Goal: Transaction & Acquisition: Purchase product/service

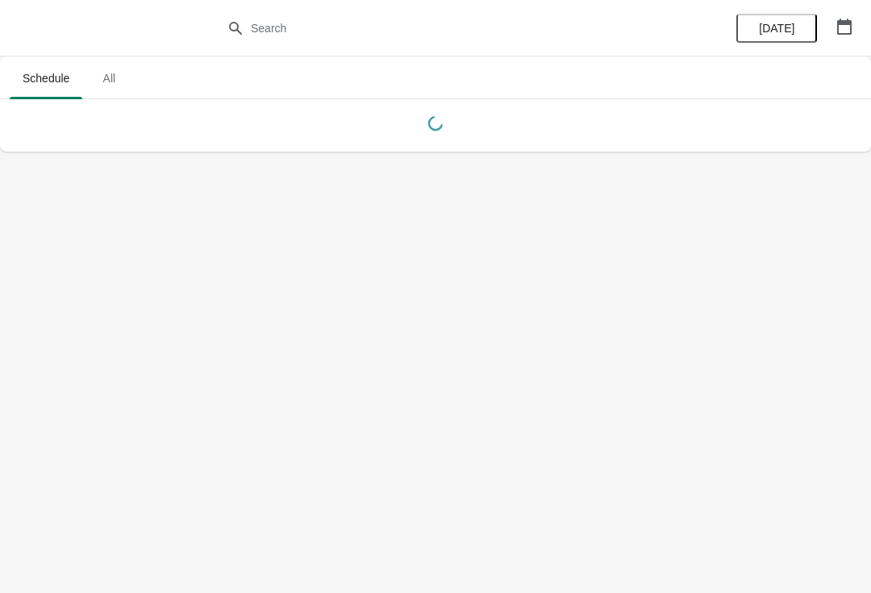
click at [851, 25] on icon "button" at bounding box center [845, 27] width 15 height 16
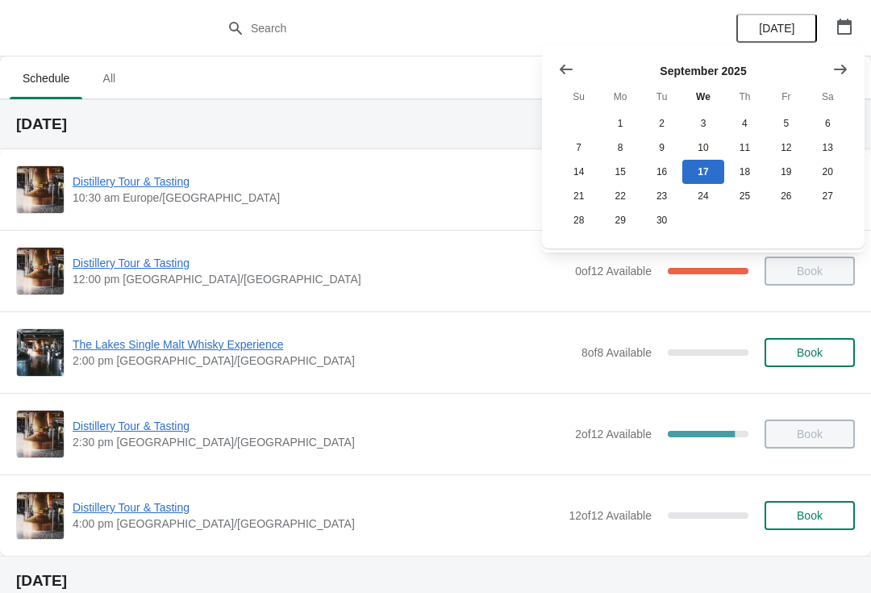
click at [845, 63] on icon "Show next month, October 2025" at bounding box center [841, 69] width 16 height 16
click at [570, 227] on button "26" at bounding box center [578, 220] width 41 height 24
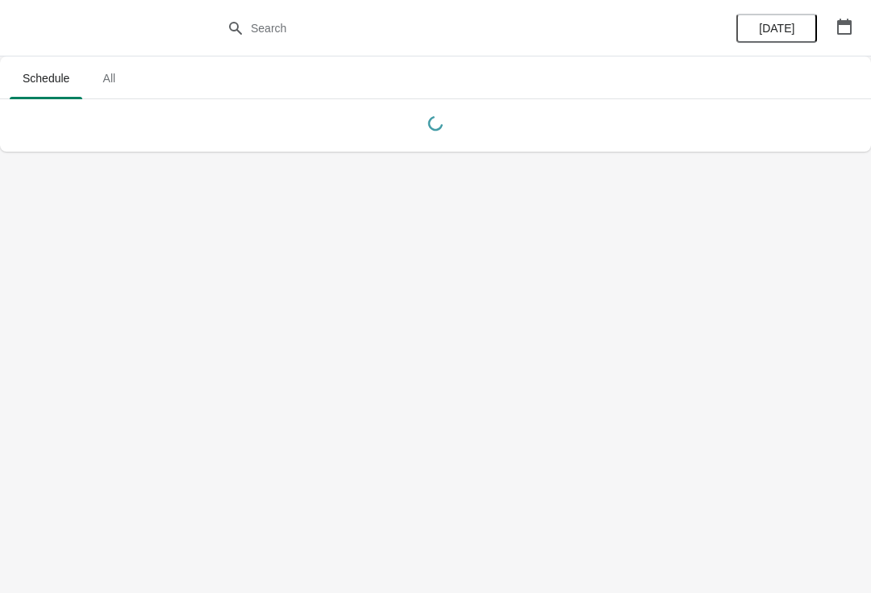
click at [858, 35] on button "button" at bounding box center [844, 26] width 29 height 29
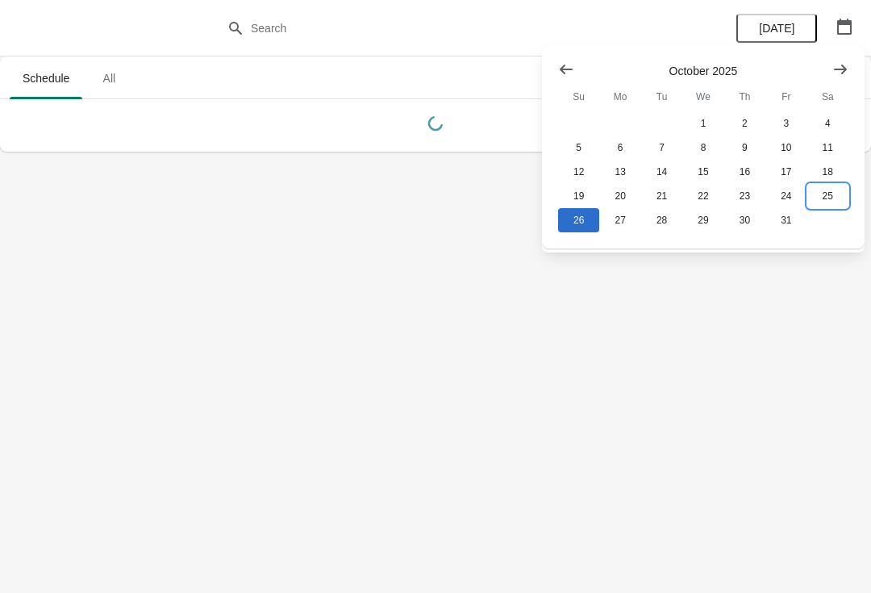
click at [836, 204] on button "25" at bounding box center [828, 196] width 41 height 24
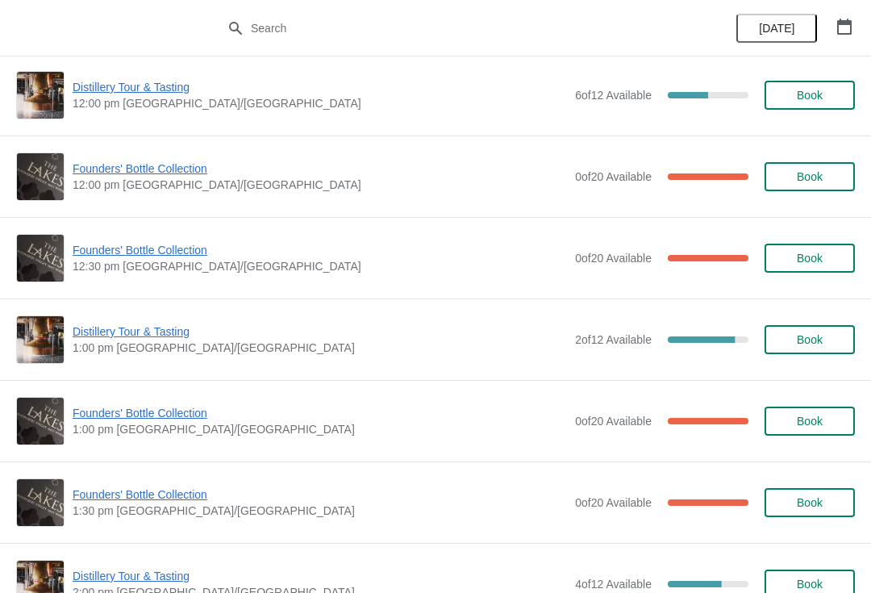
scroll to position [584, 0]
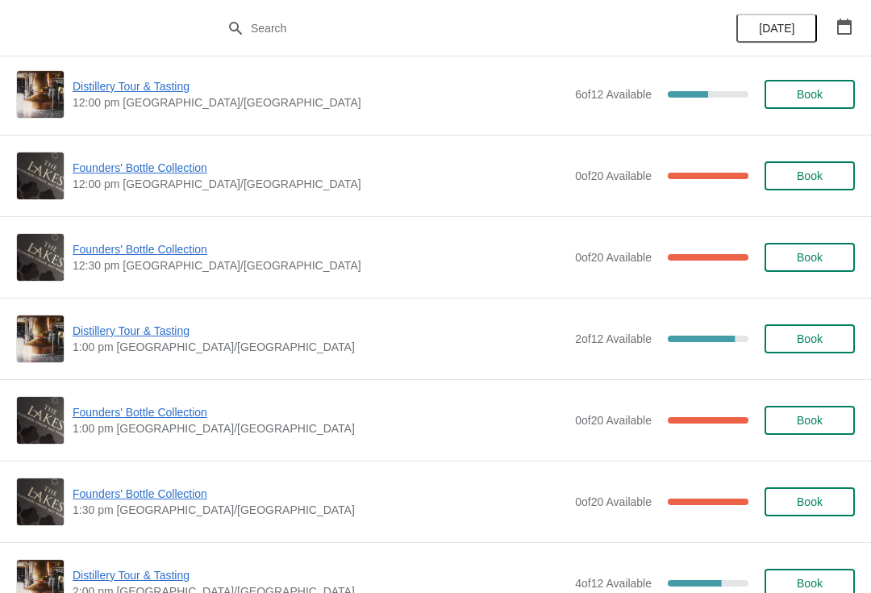
click at [152, 336] on span "Distillery Tour & Tasting" at bounding box center [320, 331] width 495 height 16
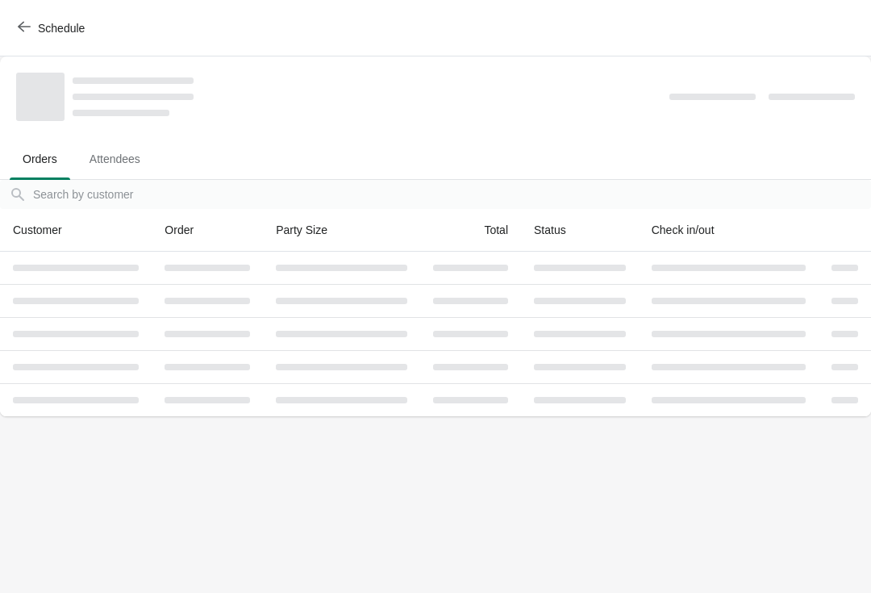
click at [5, 32] on div "Schedule" at bounding box center [435, 28] width 871 height 56
click at [30, 27] on icon "button" at bounding box center [24, 27] width 13 height 10
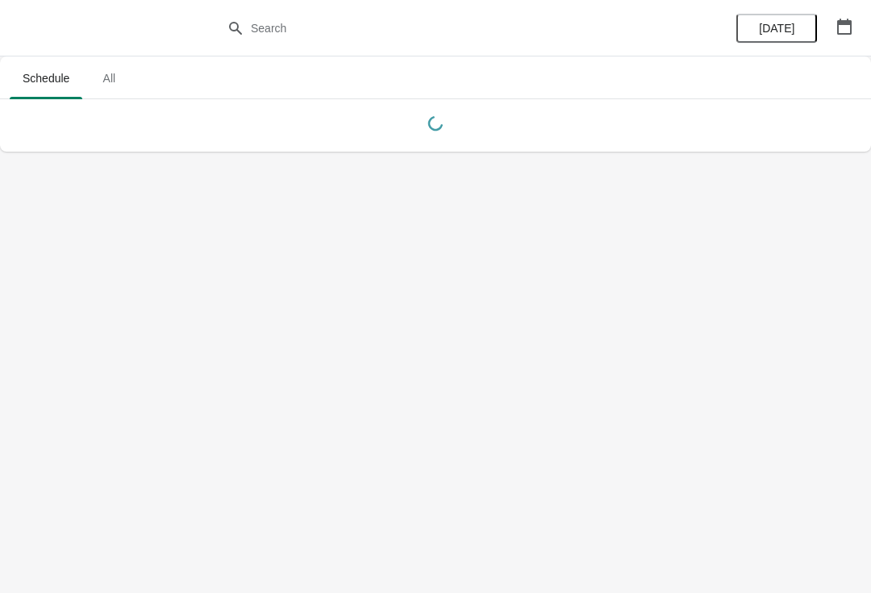
click at [838, 38] on button "button" at bounding box center [844, 26] width 29 height 29
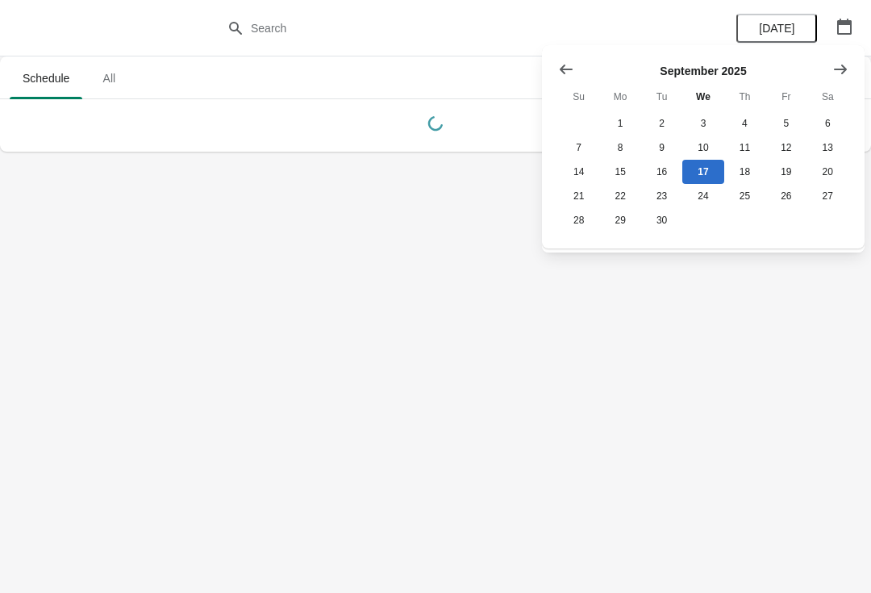
click at [838, 70] on icon "Show next month, October 2025" at bounding box center [841, 69] width 16 height 16
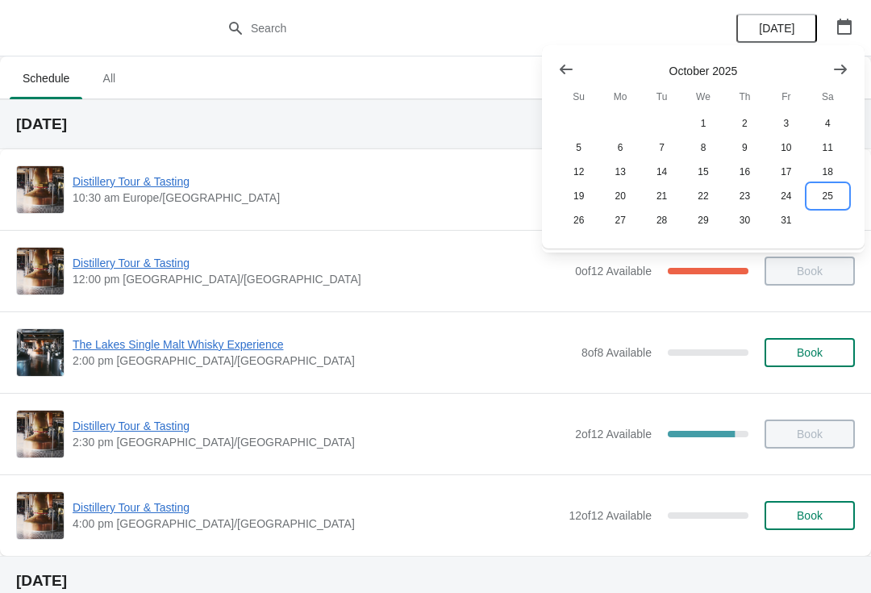
click at [831, 193] on button "25" at bounding box center [828, 196] width 41 height 24
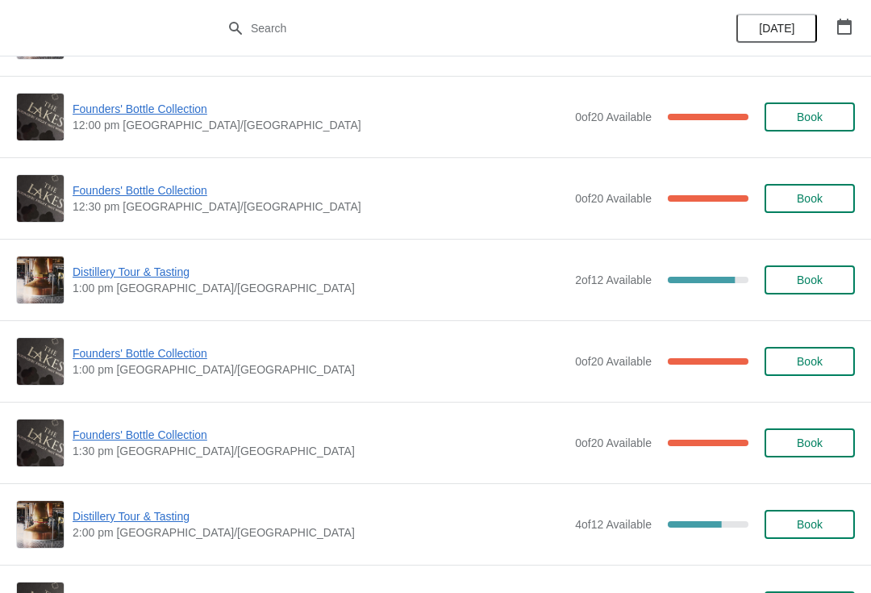
scroll to position [644, 0]
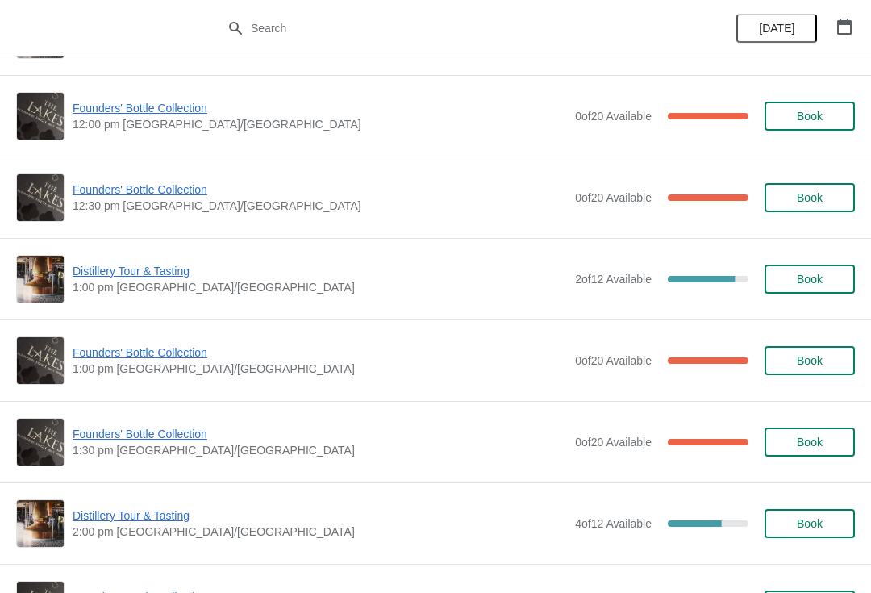
click at [108, 359] on span "Founders' Bottle Collection" at bounding box center [320, 353] width 495 height 16
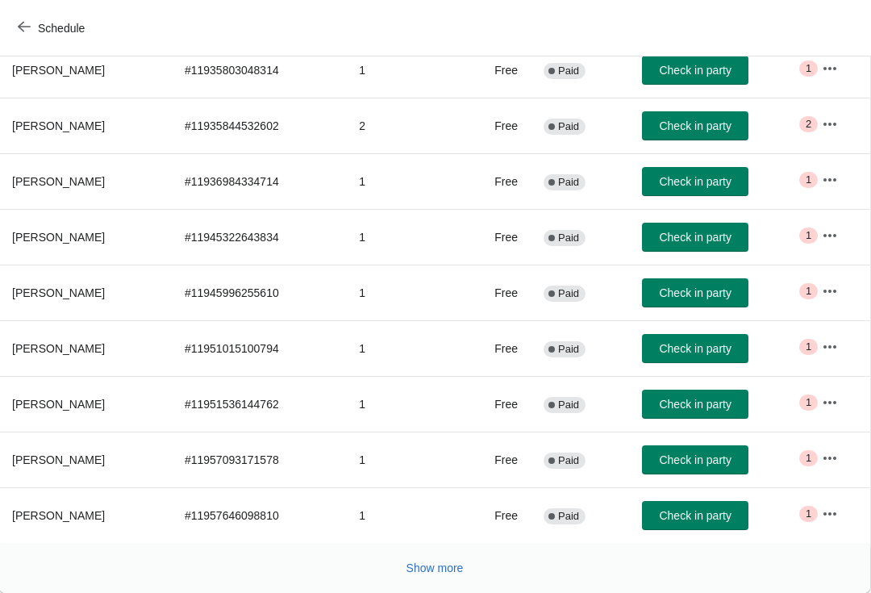
scroll to position [265, 1]
click at [443, 576] on button "Show more" at bounding box center [435, 568] width 70 height 29
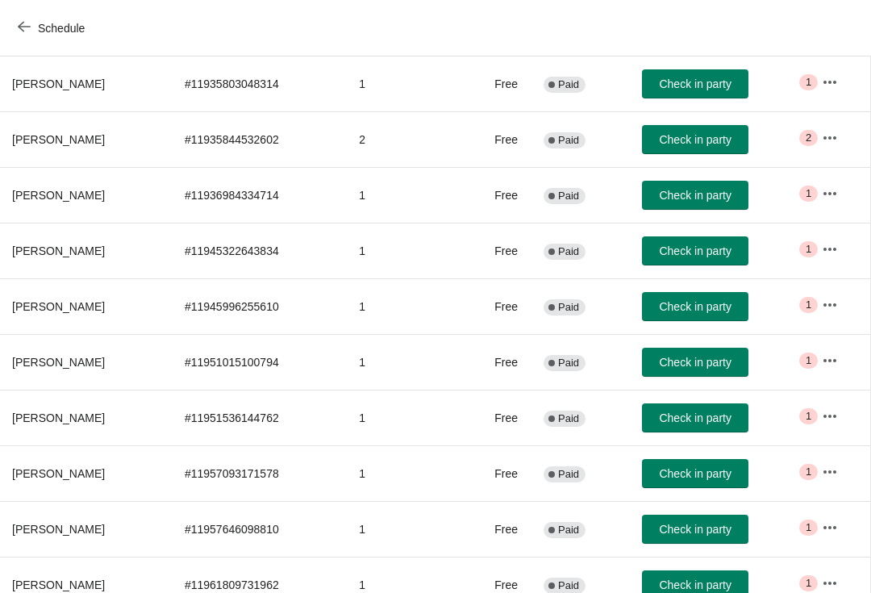
scroll to position [0, 0]
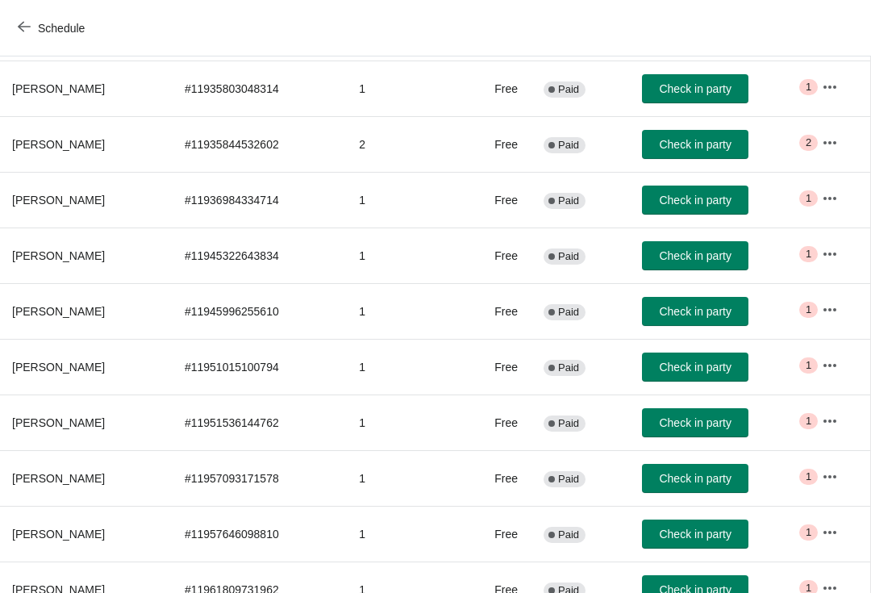
click at [28, 32] on icon "button" at bounding box center [24, 26] width 13 height 13
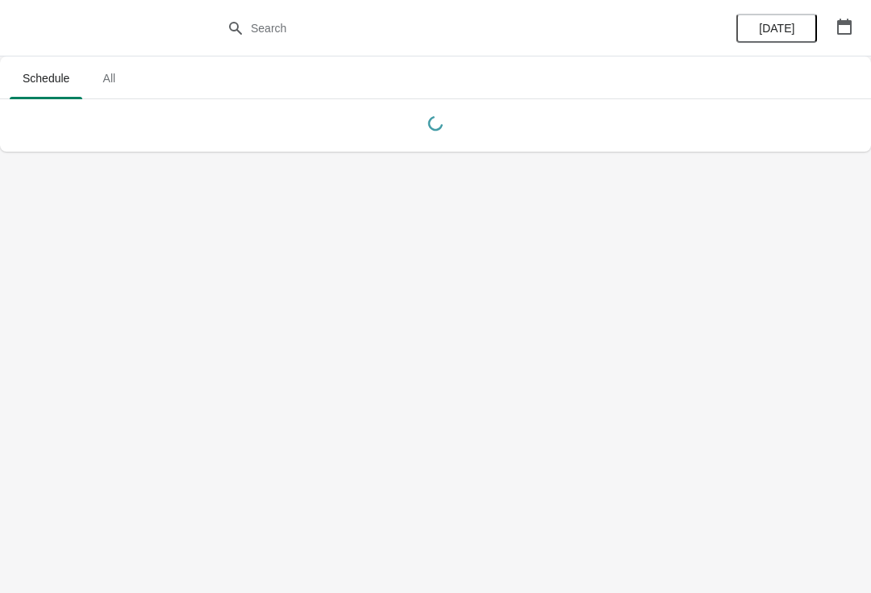
click at [857, 31] on button "button" at bounding box center [844, 26] width 29 height 29
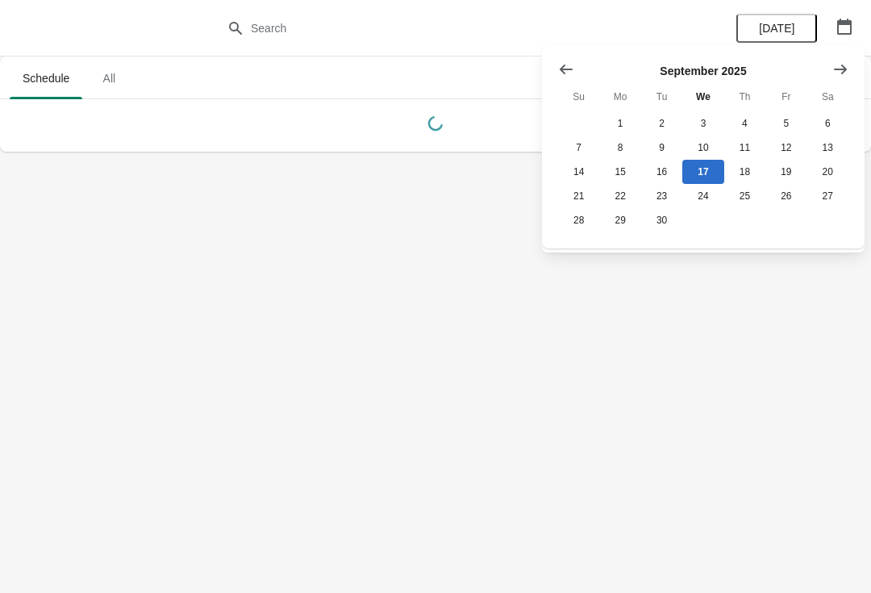
click at [844, 75] on icon "Show next month, October 2025" at bounding box center [841, 69] width 16 height 16
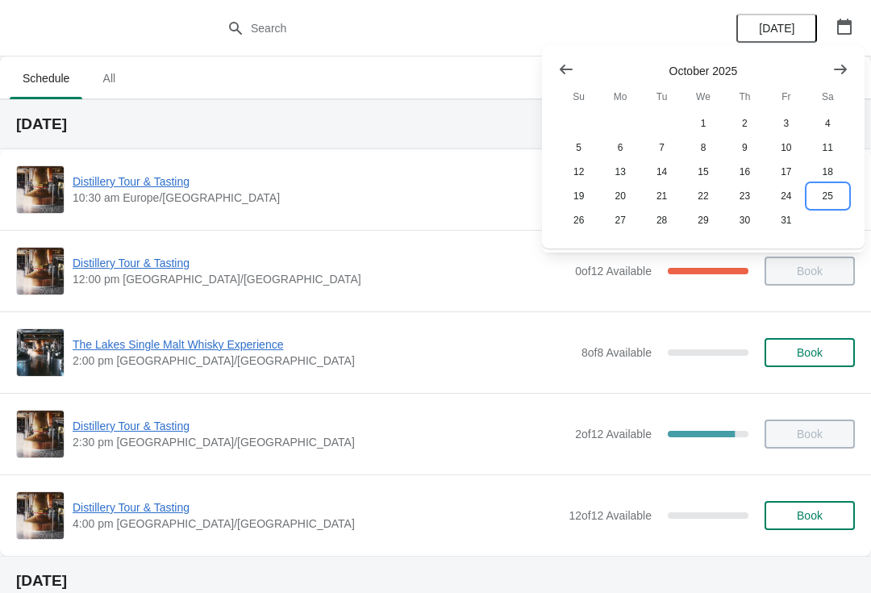
click at [830, 203] on button "25" at bounding box center [828, 196] width 41 height 24
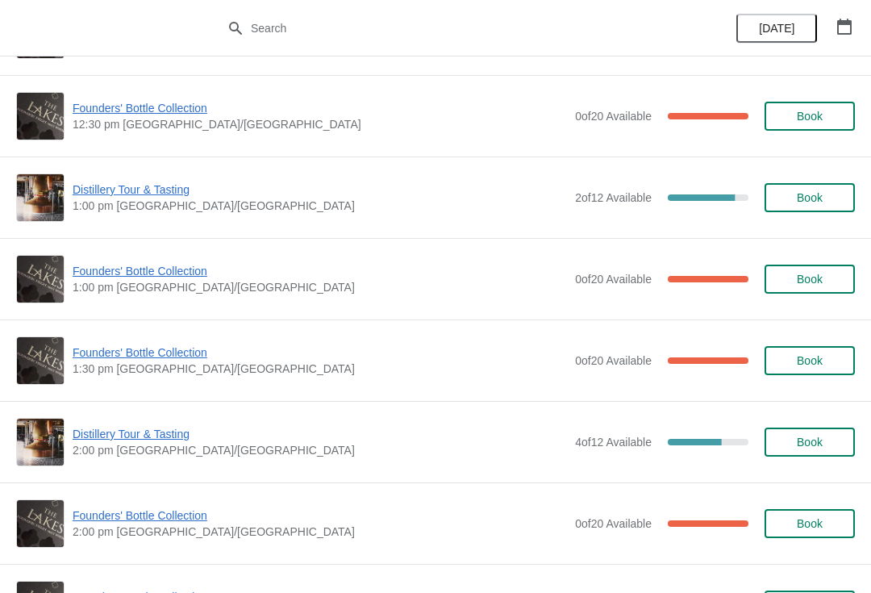
scroll to position [724, 0]
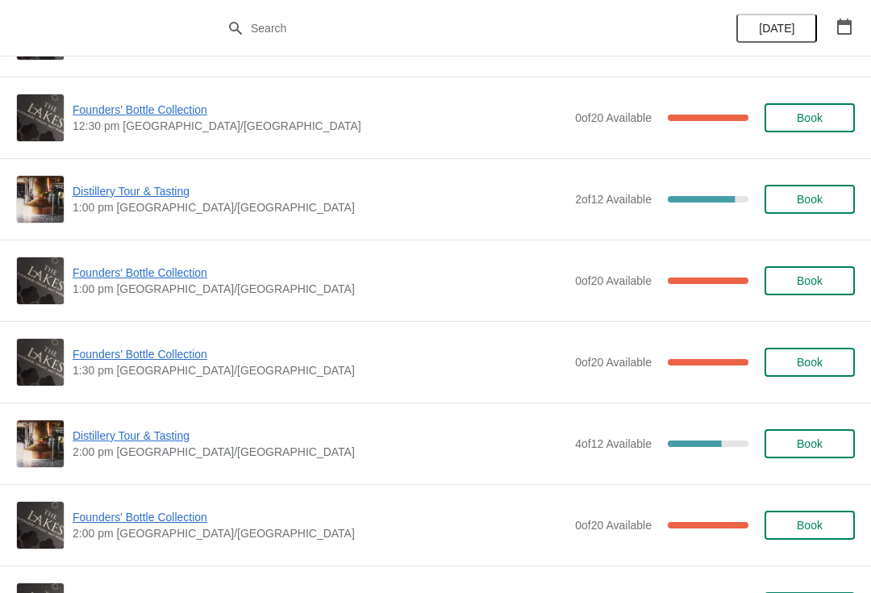
click at [127, 349] on span "Founders' Bottle Collection" at bounding box center [320, 354] width 495 height 16
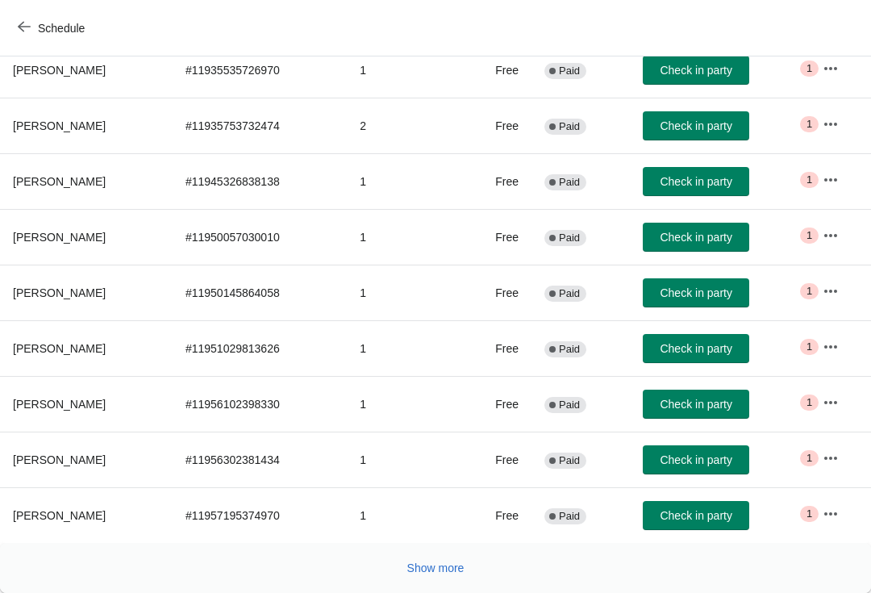
scroll to position [265, 0]
click at [428, 575] on span "Show more" at bounding box center [435, 568] width 57 height 13
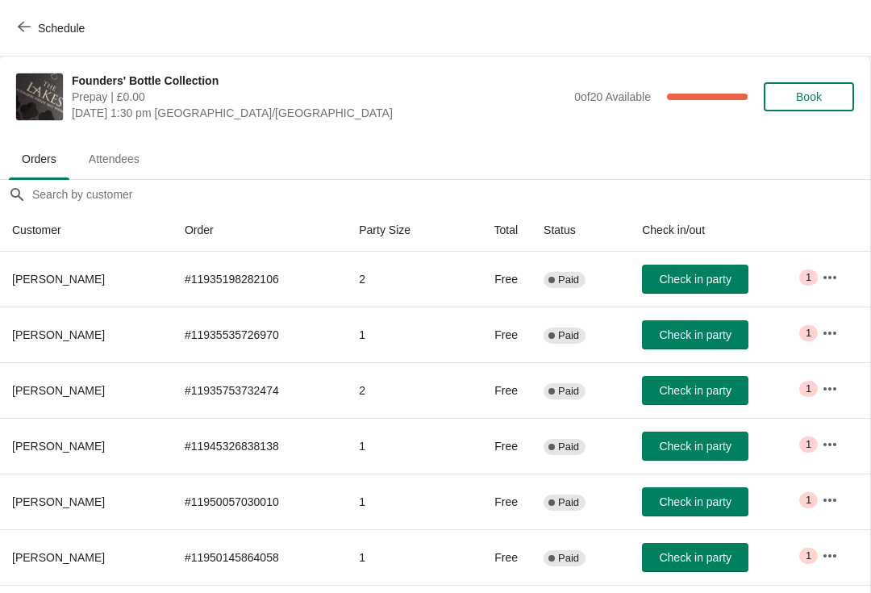
scroll to position [0, 1]
click at [10, 19] on button "Schedule" at bounding box center [53, 28] width 90 height 29
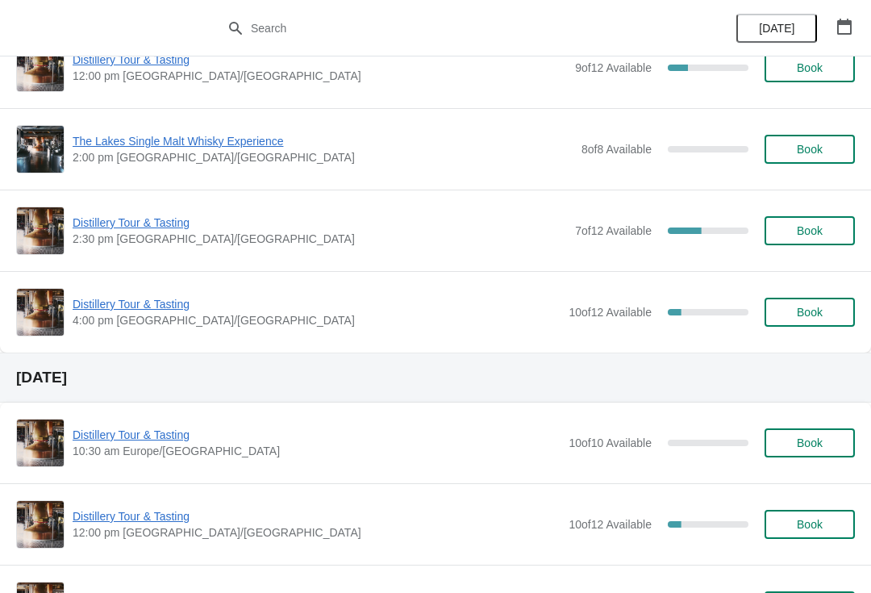
scroll to position [665, 0]
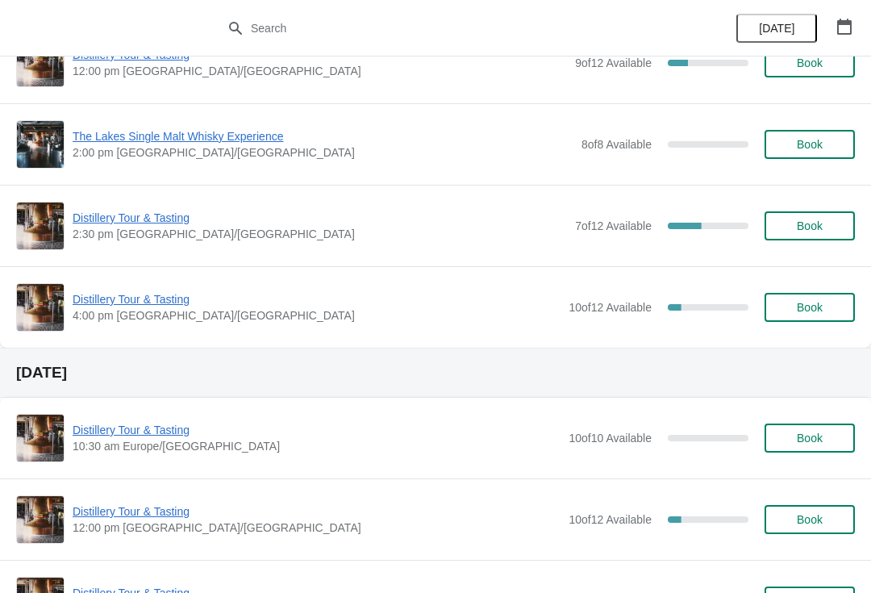
click at [844, 27] on icon "button" at bounding box center [845, 27] width 16 height 16
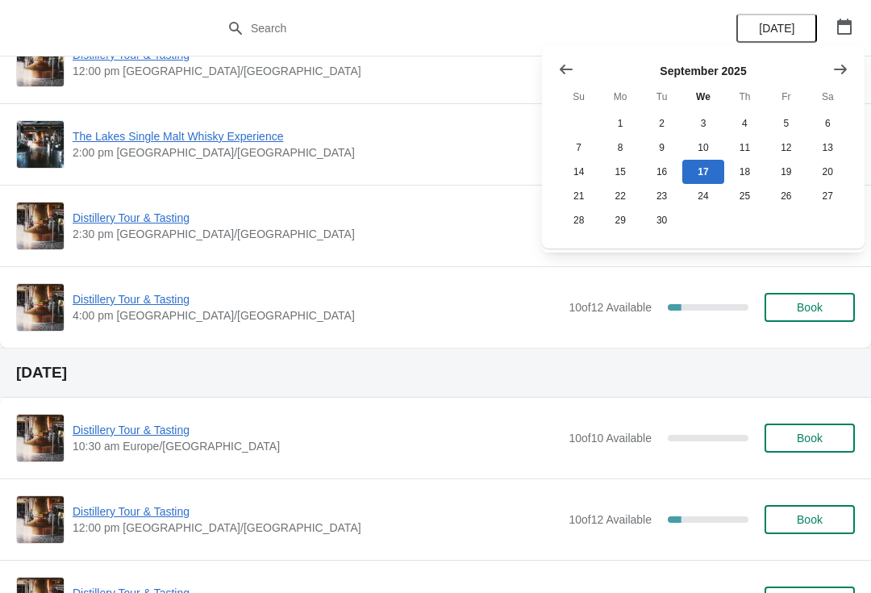
click at [845, 73] on icon "Show next month, October 2025" at bounding box center [841, 69] width 16 height 16
click at [834, 203] on button "25" at bounding box center [828, 196] width 41 height 24
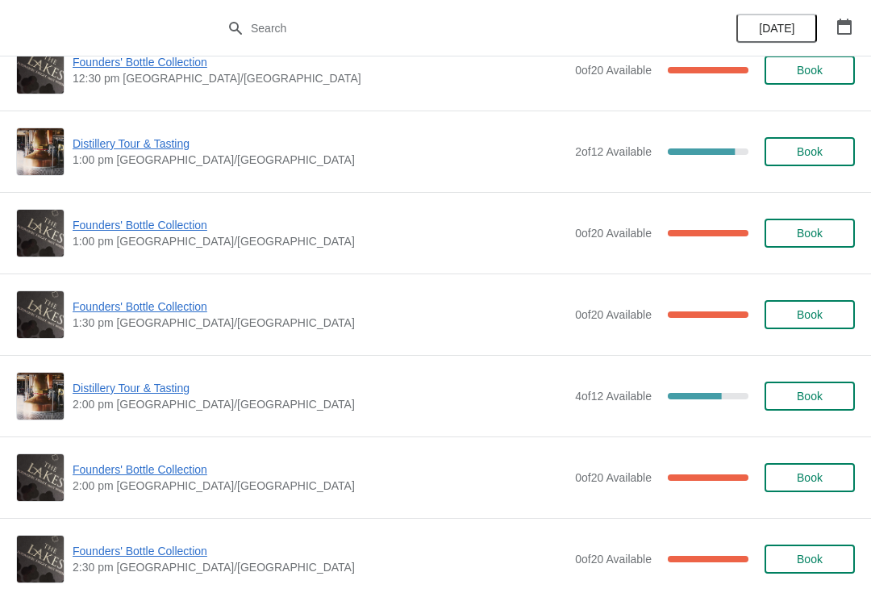
scroll to position [779, 0]
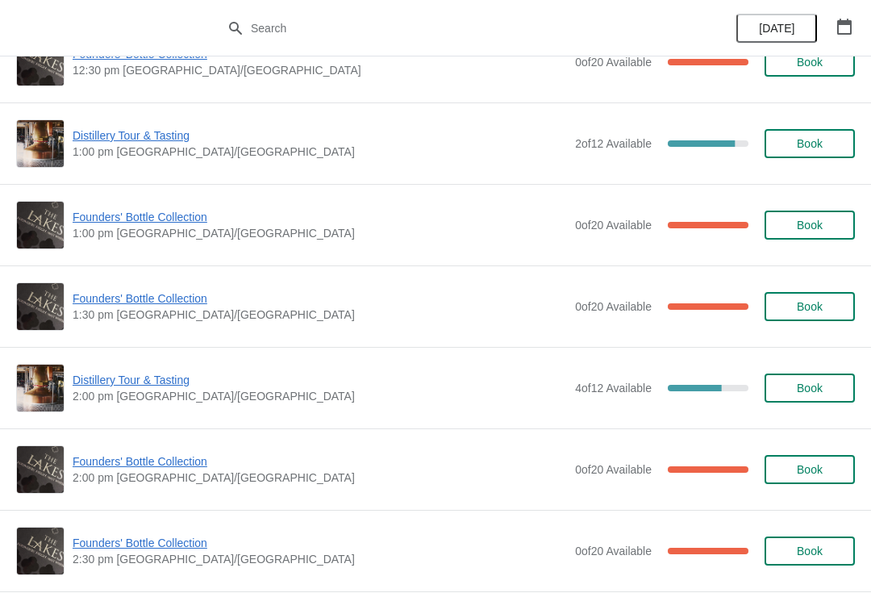
click at [136, 466] on span "Founders' Bottle Collection" at bounding box center [320, 461] width 495 height 16
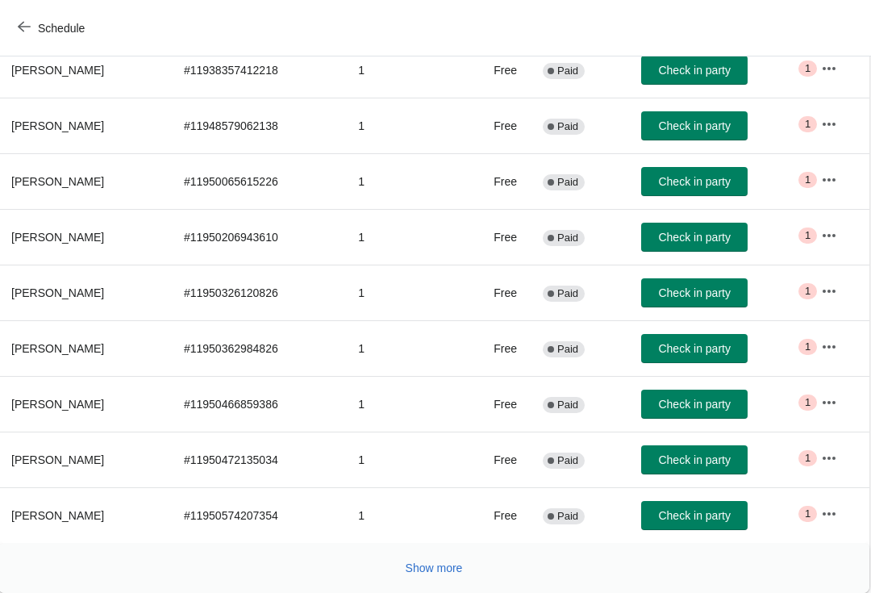
scroll to position [265, 1]
click at [437, 577] on button "Show more" at bounding box center [435, 568] width 70 height 29
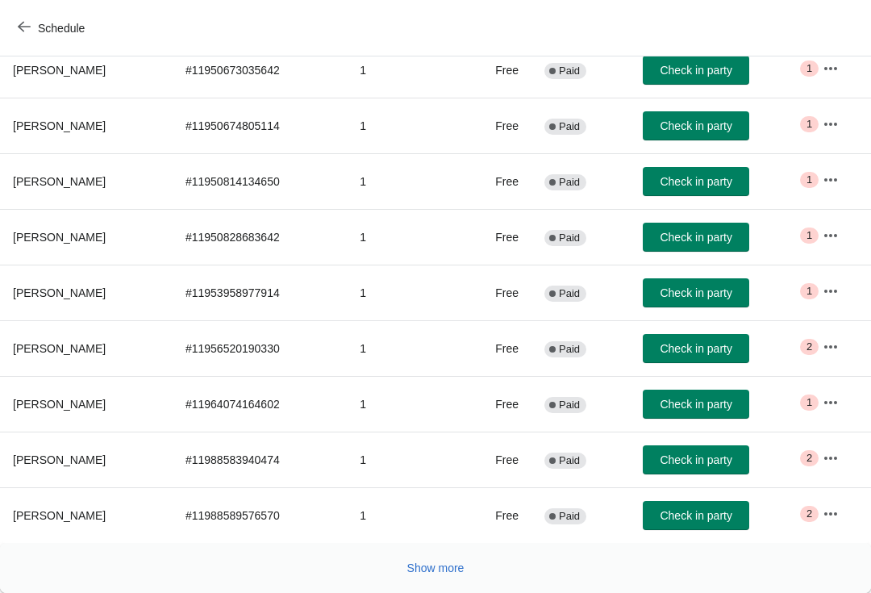
scroll to position [821, 0]
click at [446, 567] on span "Show more" at bounding box center [435, 568] width 57 height 13
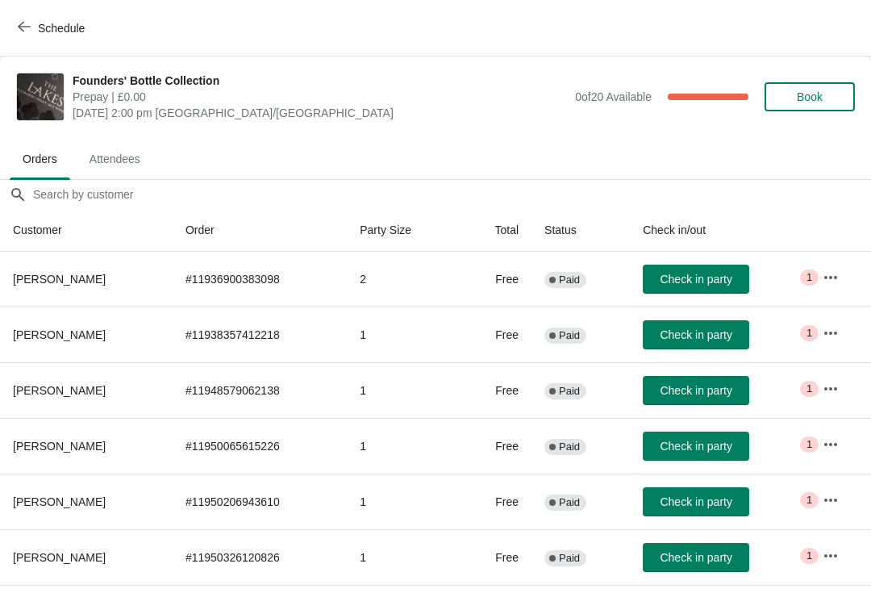
scroll to position [0, 0]
click at [5, 22] on div "Schedule" at bounding box center [435, 28] width 871 height 56
click at [23, 32] on icon "button" at bounding box center [24, 26] width 13 height 13
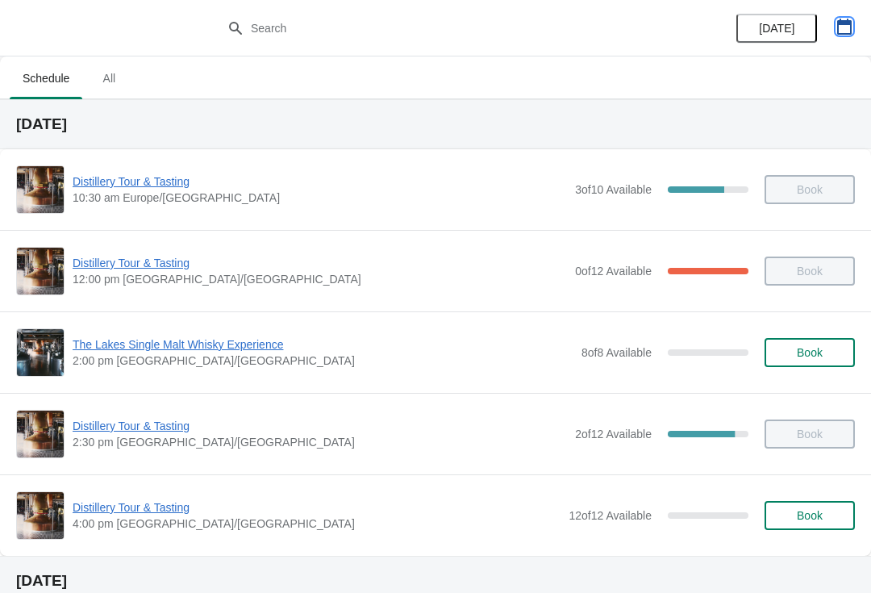
click at [846, 19] on icon "button" at bounding box center [845, 27] width 16 height 16
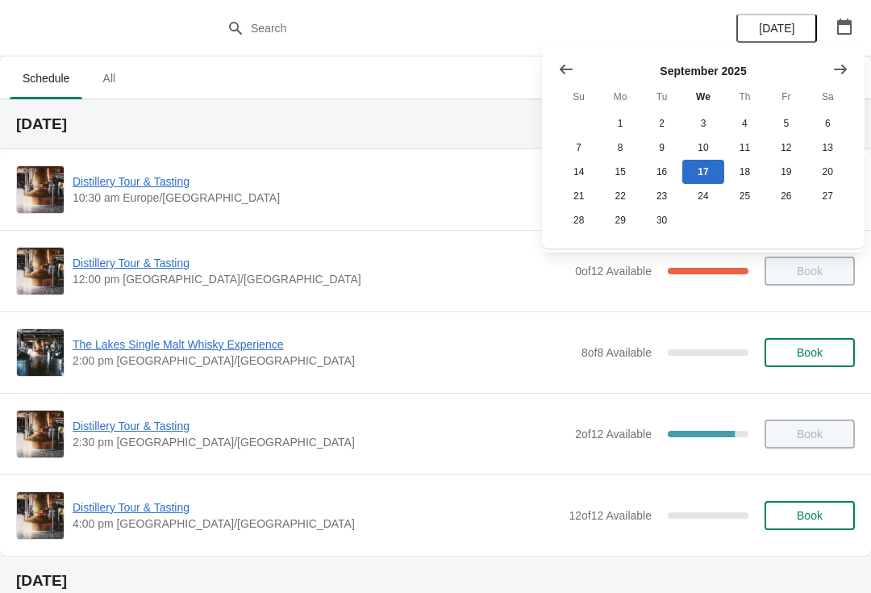
click at [841, 62] on icon "Show next month, October 2025" at bounding box center [841, 69] width 16 height 16
click at [827, 198] on button "25" at bounding box center [828, 196] width 41 height 24
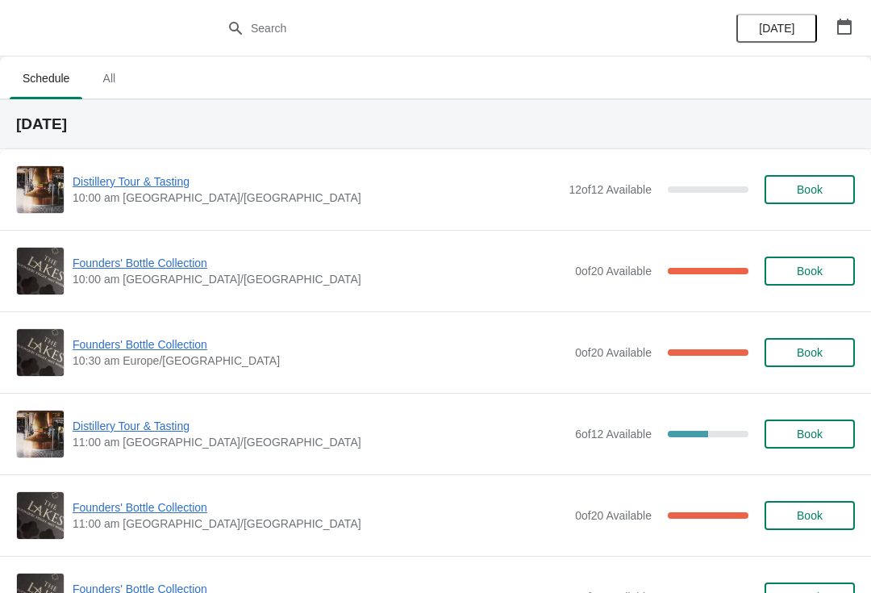
click at [843, 30] on icon "button" at bounding box center [845, 27] width 16 height 16
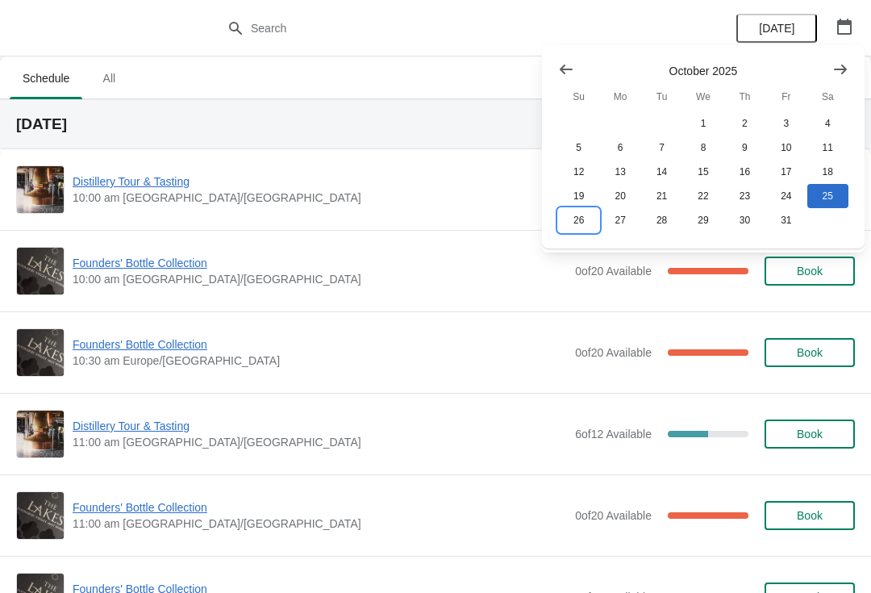
click at [573, 232] on button "26" at bounding box center [578, 220] width 41 height 24
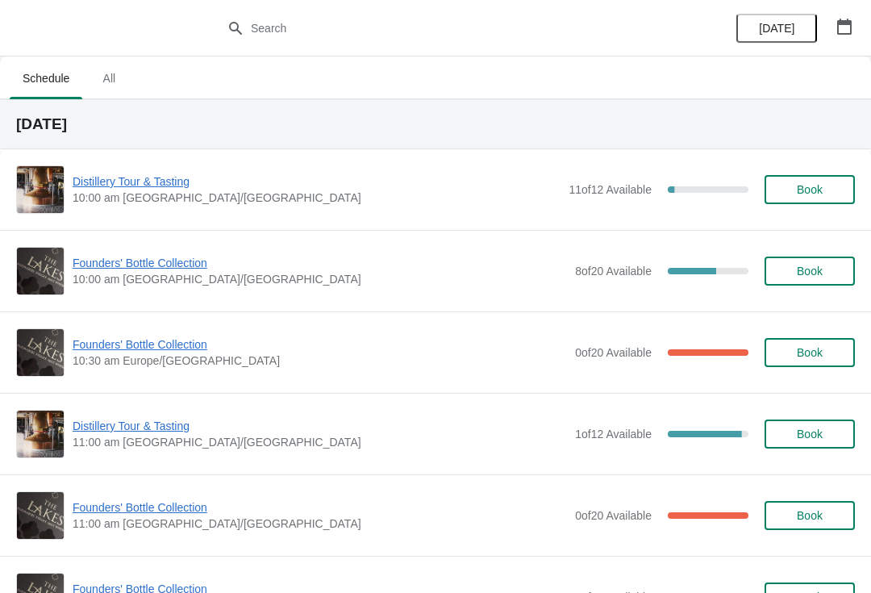
click at [810, 280] on button "Book" at bounding box center [810, 271] width 90 height 29
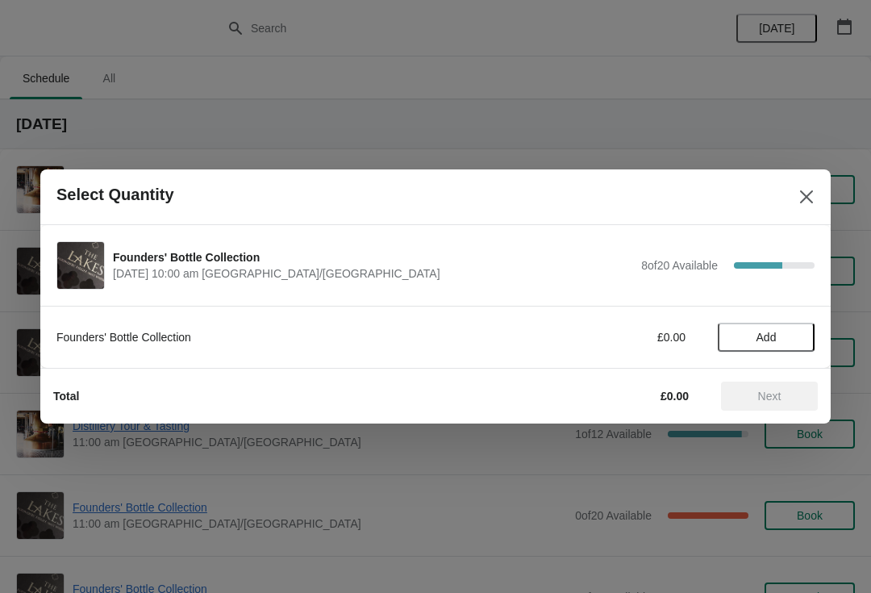
click at [771, 333] on span "Add" at bounding box center [767, 337] width 20 height 13
click at [775, 395] on span "Next" at bounding box center [769, 396] width 23 height 13
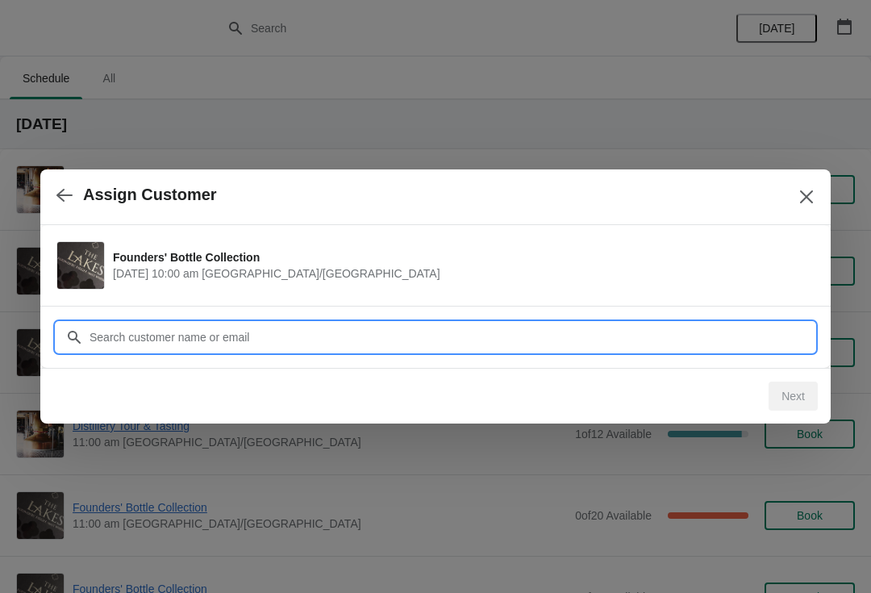
click at [214, 336] on input "Customer" at bounding box center [452, 337] width 726 height 29
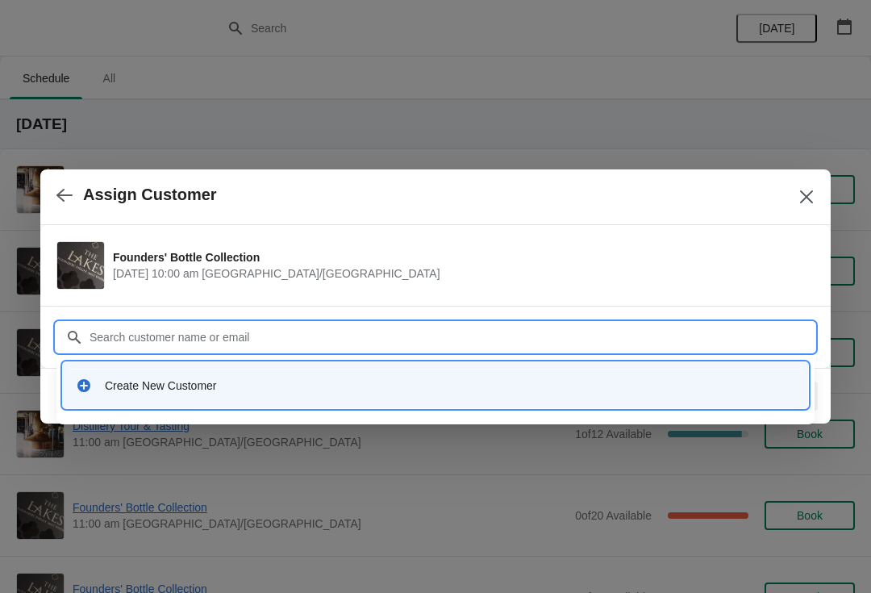
click at [166, 391] on div "Create New Customer" at bounding box center [450, 386] width 691 height 16
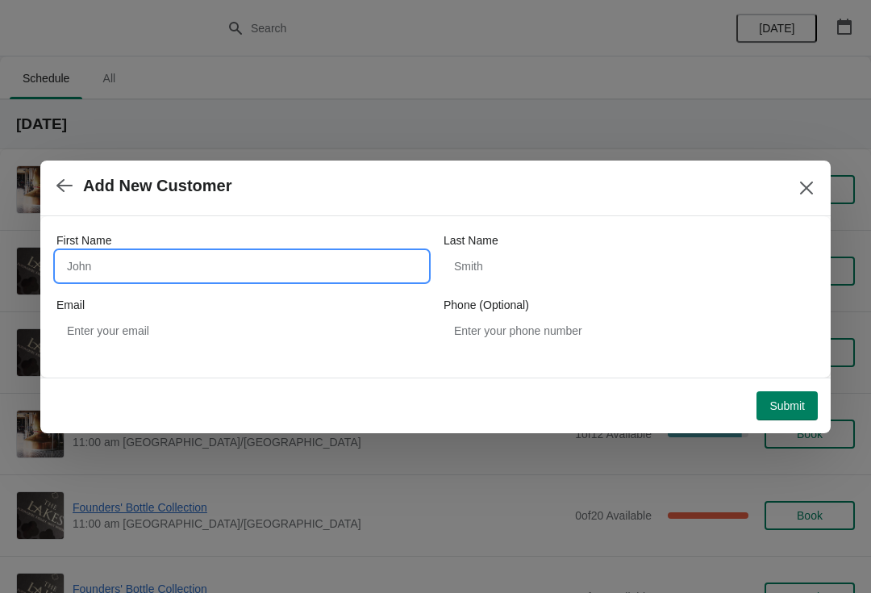
click at [145, 270] on input "First Name" at bounding box center [241, 266] width 371 height 29
type input "n"
type input "Andrew"
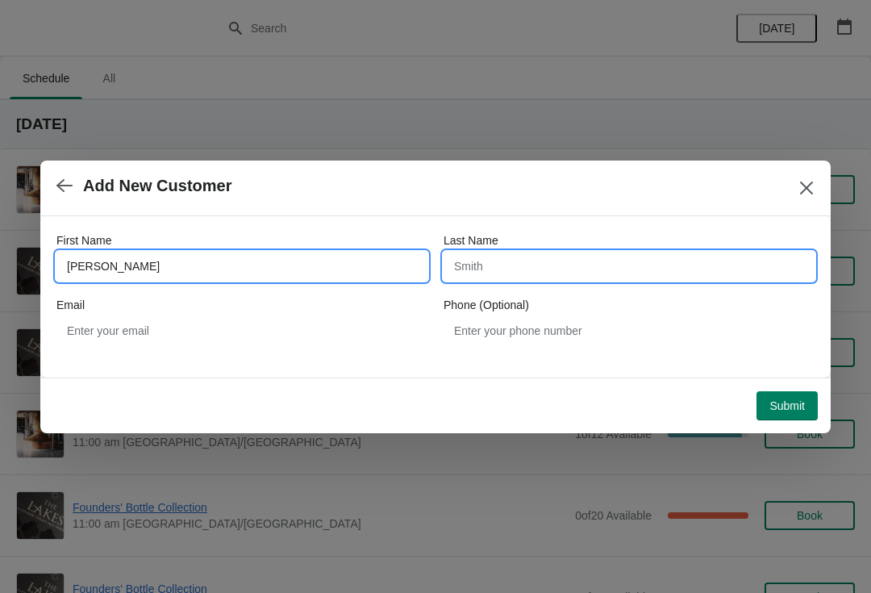
click at [521, 270] on input "Last Name" at bounding box center [629, 266] width 371 height 29
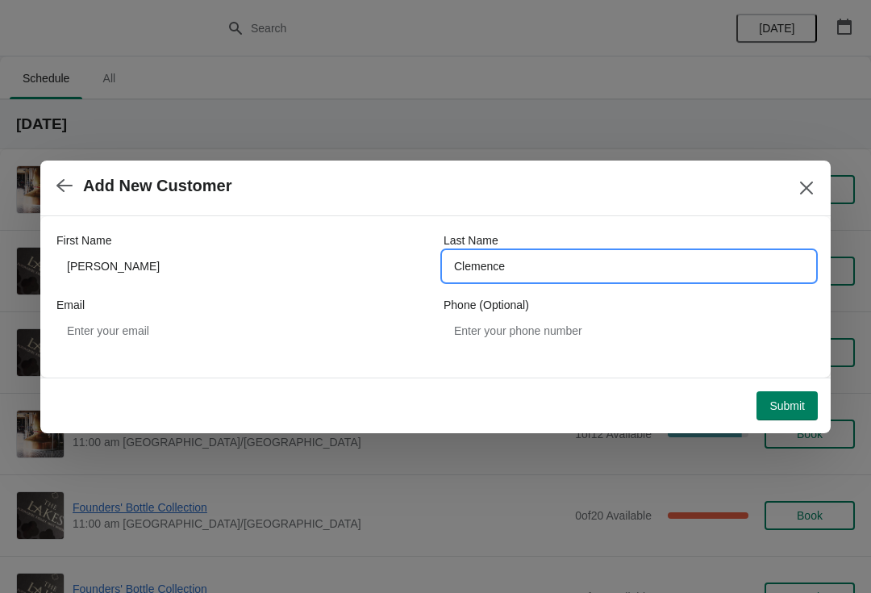
type input "Clemence"
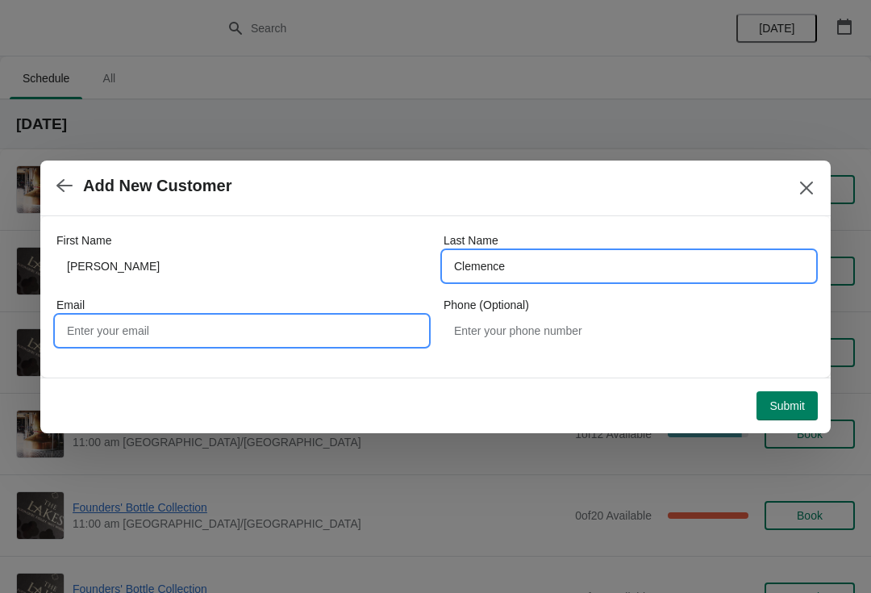
click at [229, 335] on input "Email" at bounding box center [241, 330] width 371 height 29
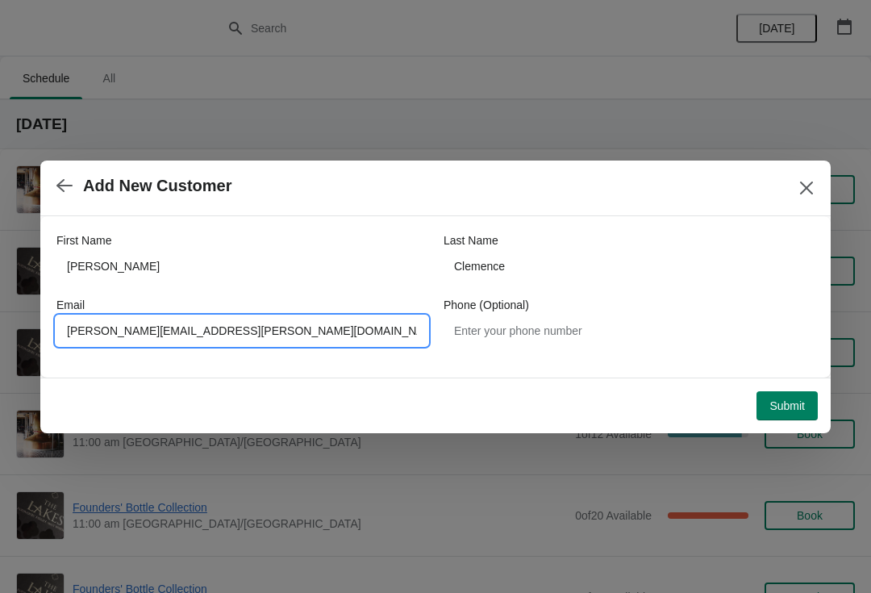
type input "Andrew.clemence@sky.com"
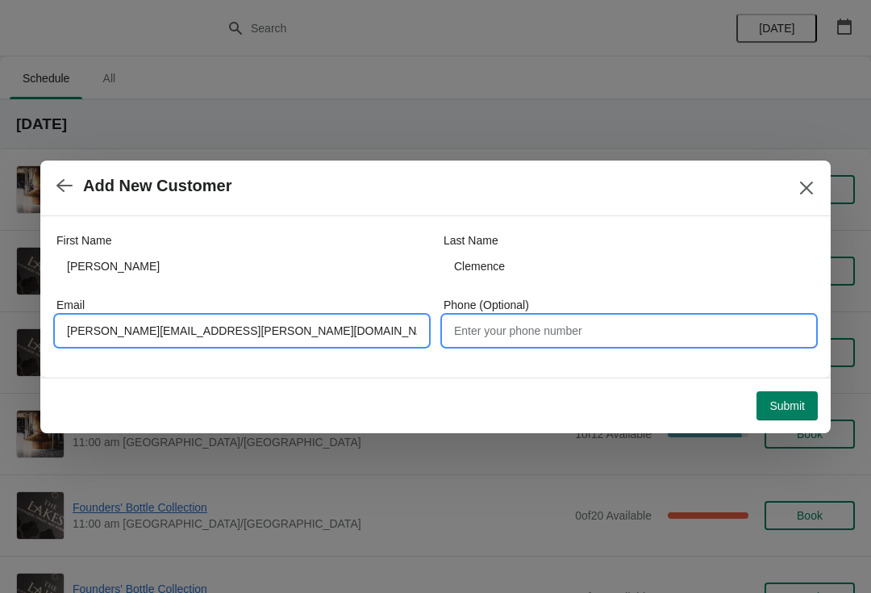
click at [549, 332] on input "Phone (Optional)" at bounding box center [629, 330] width 371 height 29
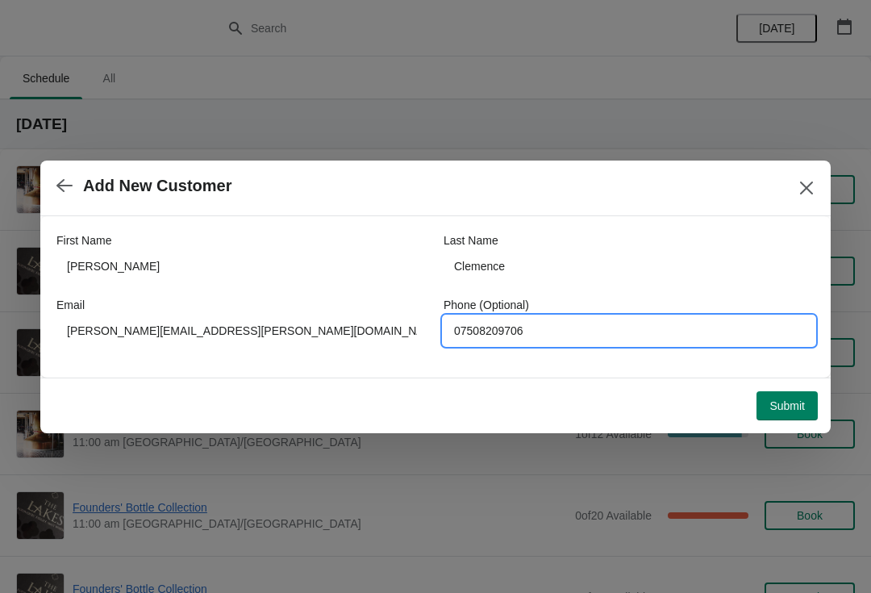
type input "07508209706"
click at [771, 407] on span "Submit" at bounding box center [788, 405] width 36 height 13
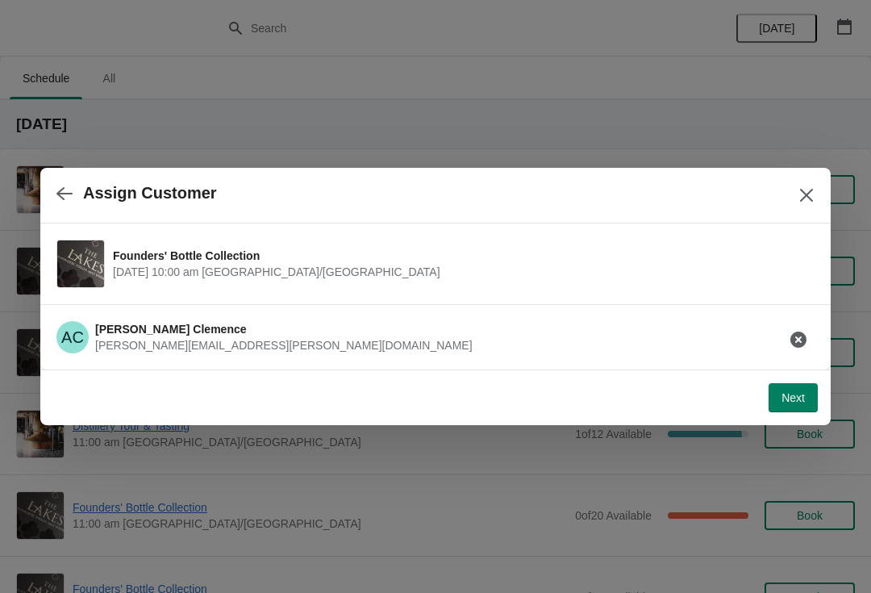
click at [792, 407] on button "Next" at bounding box center [793, 397] width 49 height 29
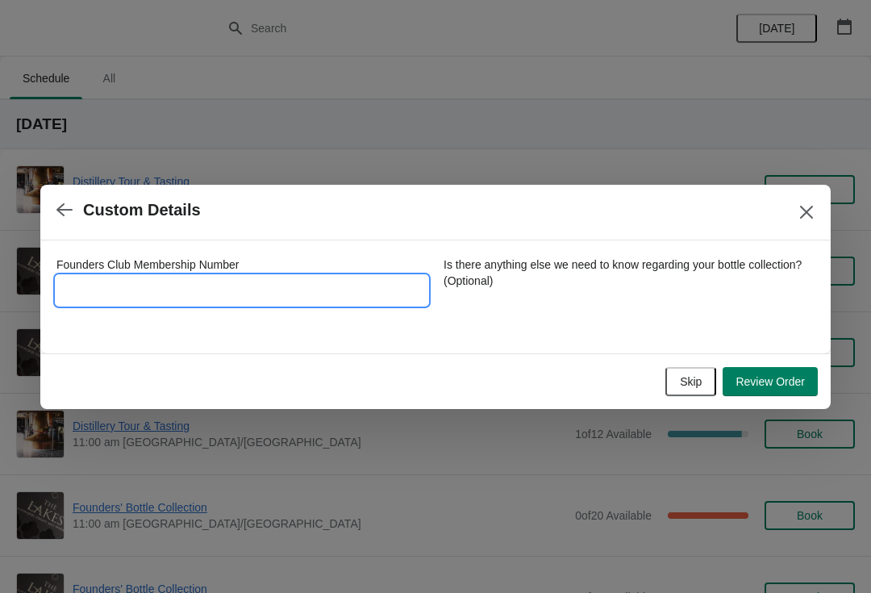
click at [228, 299] on input "Founders Club Membership Number" at bounding box center [241, 290] width 371 height 29
type input "9042015"
click at [784, 387] on span "Review Order" at bounding box center [770, 381] width 69 height 13
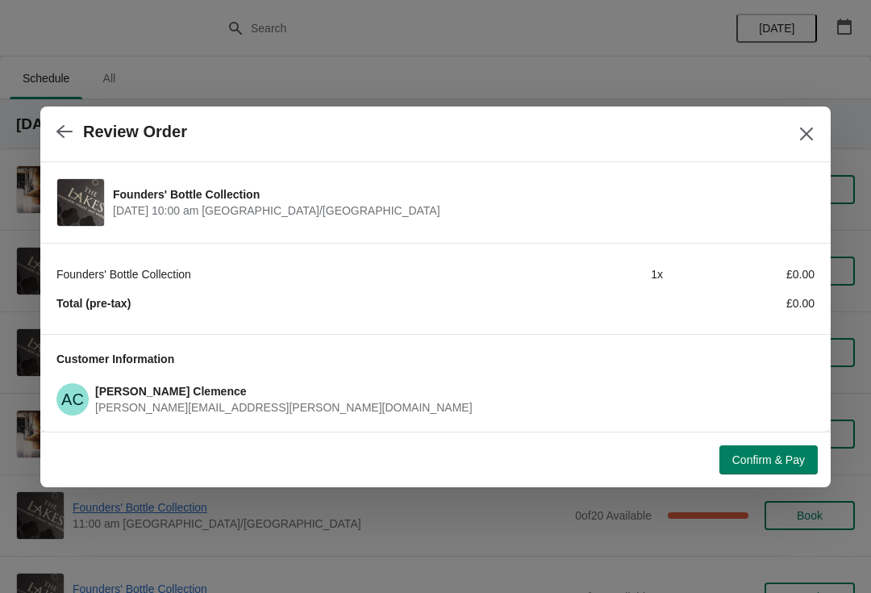
click at [771, 461] on span "Confirm & Pay" at bounding box center [769, 459] width 73 height 13
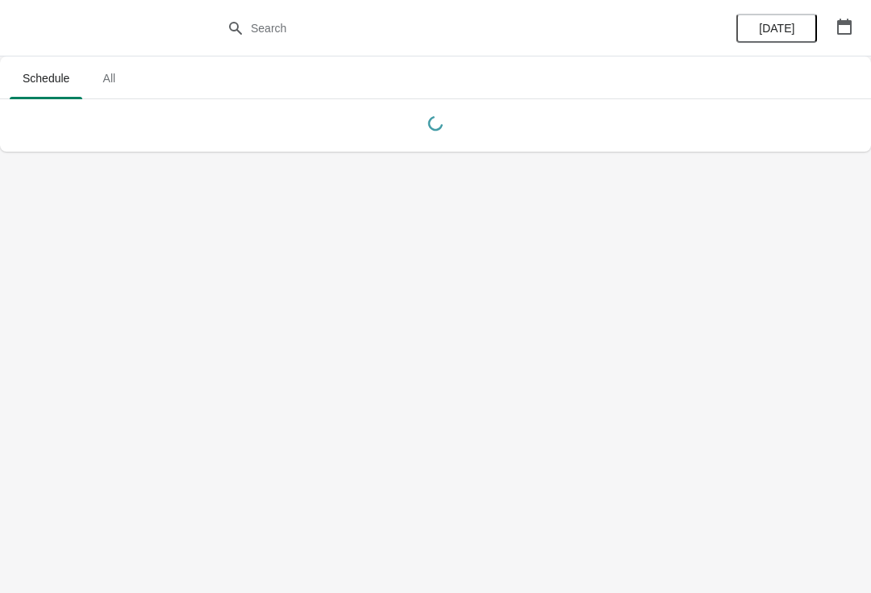
click at [847, 25] on icon "button" at bounding box center [845, 27] width 16 height 16
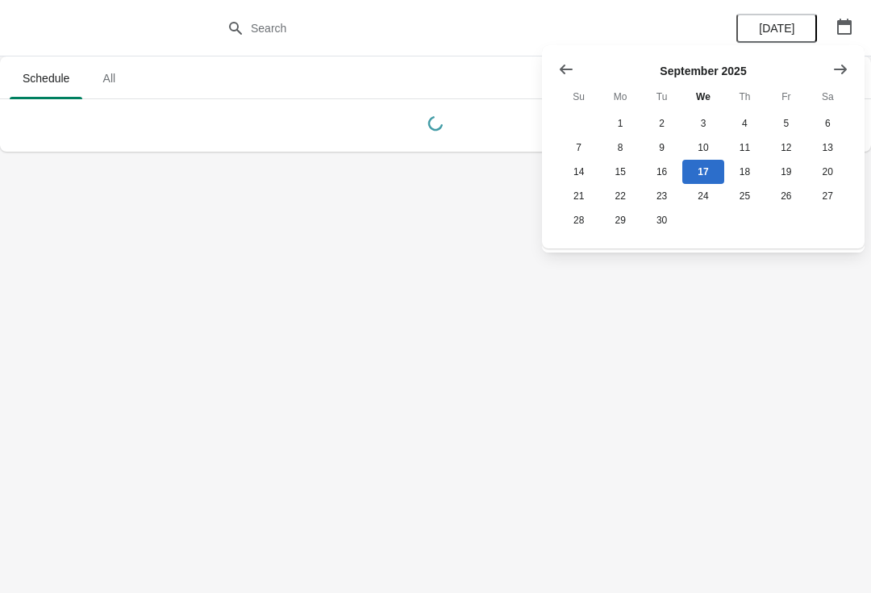
click at [847, 65] on icon "Show next month, October 2025" at bounding box center [841, 69] width 16 height 16
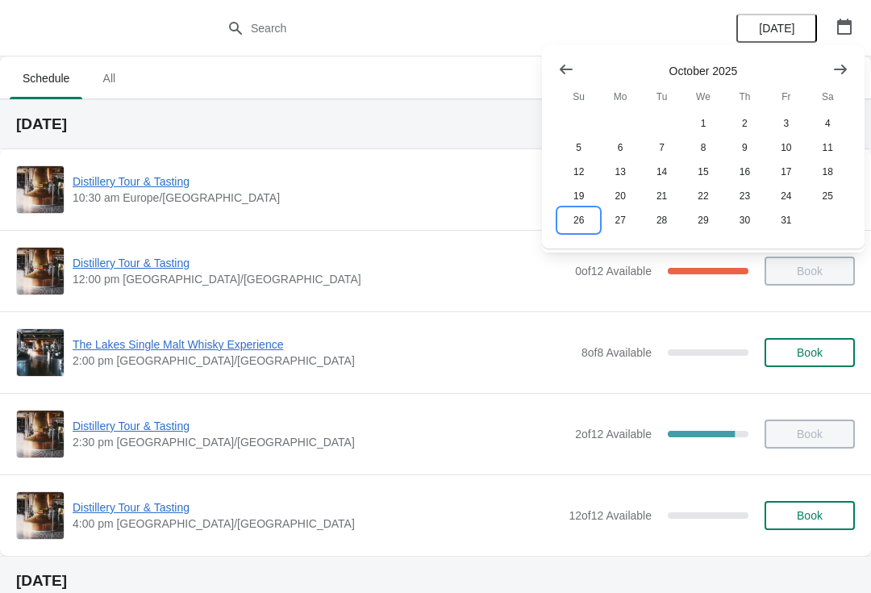
click at [565, 227] on button "26" at bounding box center [578, 220] width 41 height 24
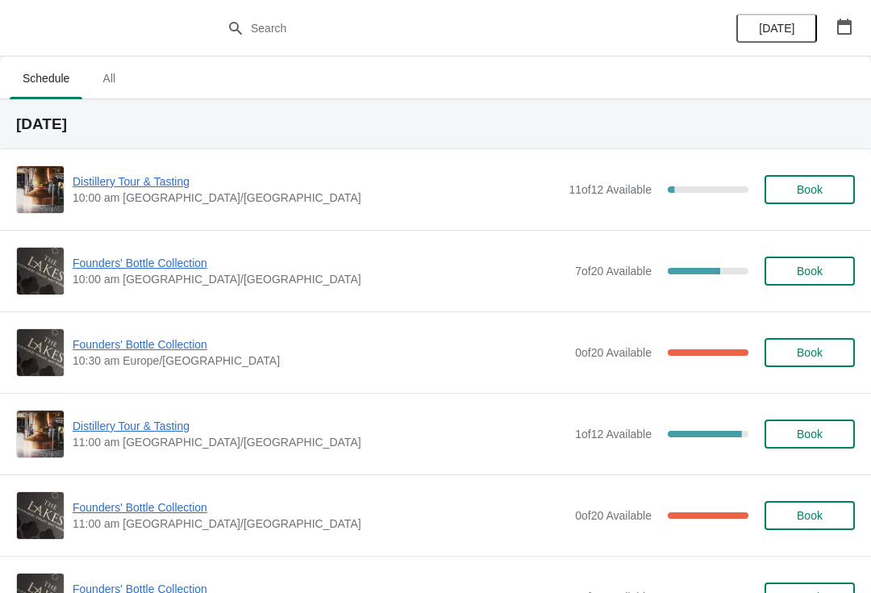
click at [109, 268] on span "Founders' Bottle Collection" at bounding box center [320, 263] width 495 height 16
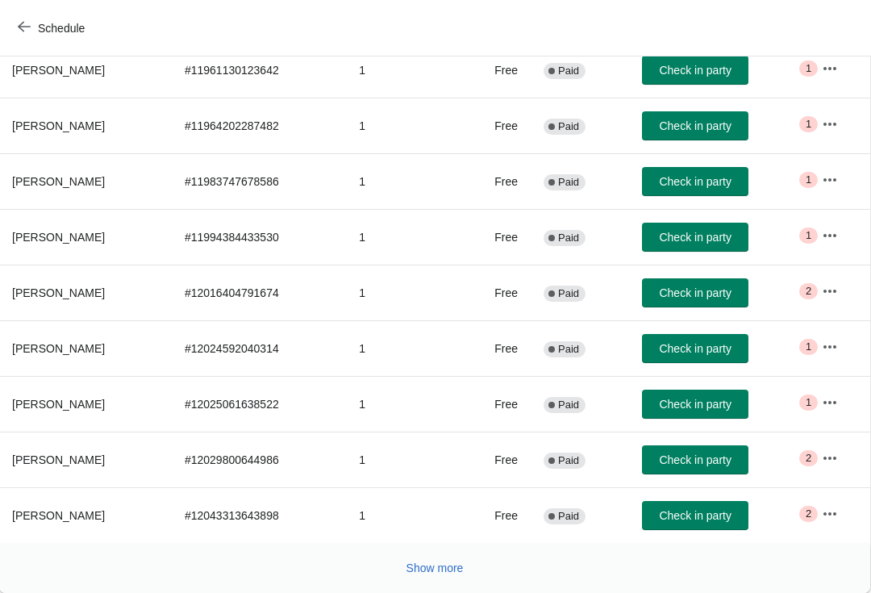
scroll to position [265, 1]
click at [449, 579] on button "Show more" at bounding box center [435, 568] width 70 height 29
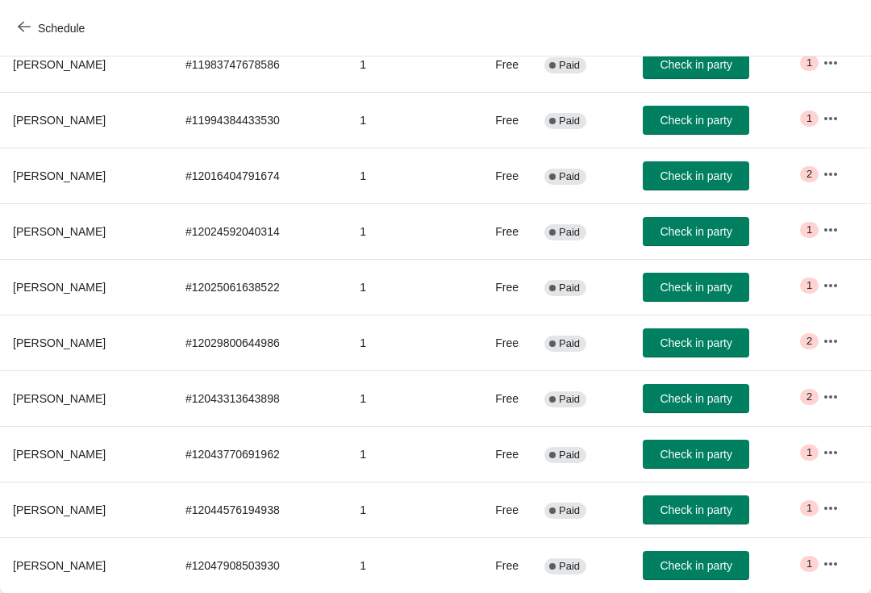
scroll to position [382, 0]
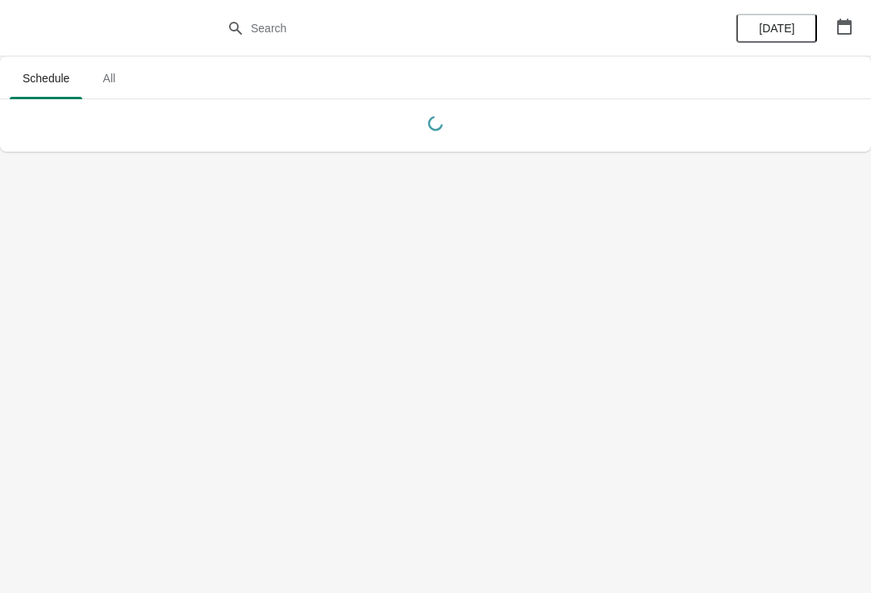
click at [845, 26] on icon "button" at bounding box center [845, 27] width 16 height 16
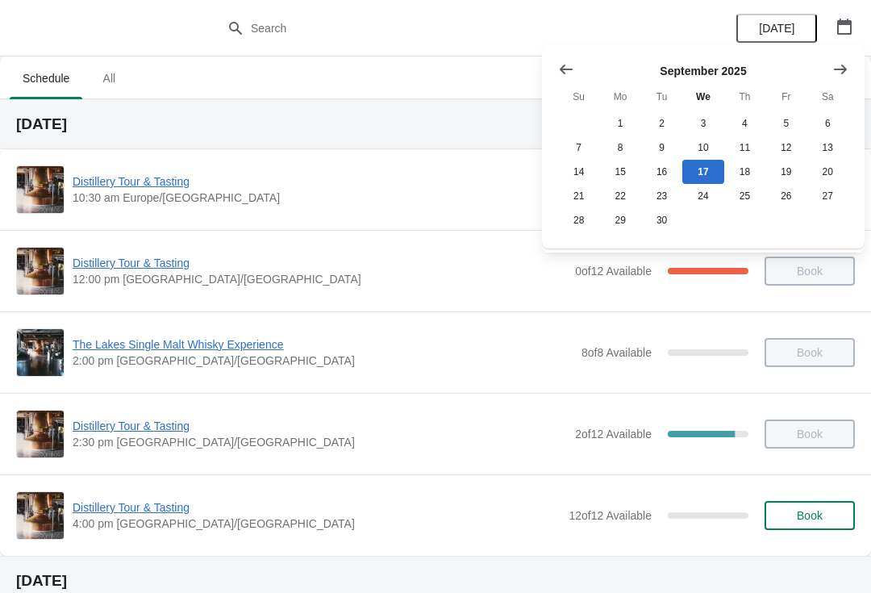
click at [840, 73] on icon "Show next month, October 2025" at bounding box center [841, 69] width 16 height 16
click at [573, 232] on button "26" at bounding box center [578, 220] width 41 height 24
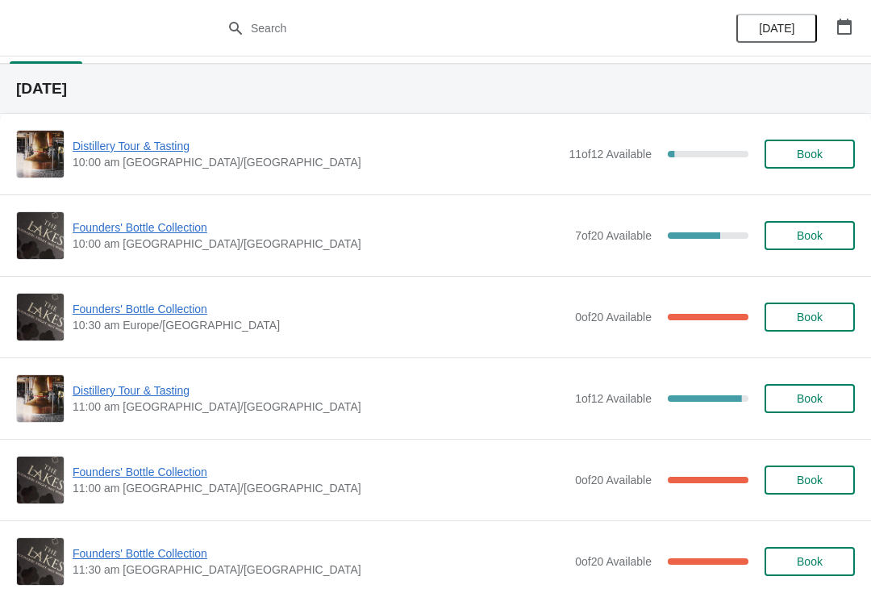
scroll to position [78, 0]
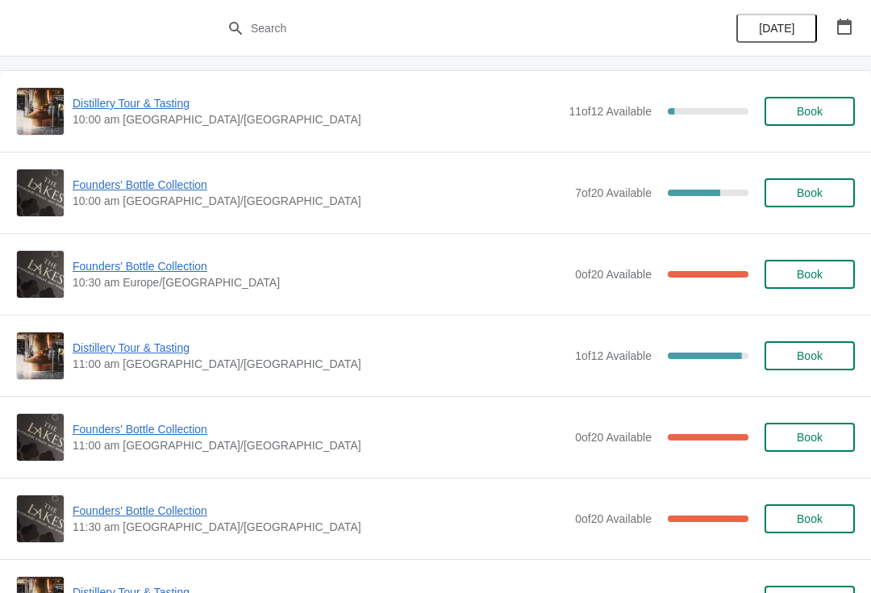
click at [101, 434] on span "Founders' Bottle Collection" at bounding box center [320, 429] width 495 height 16
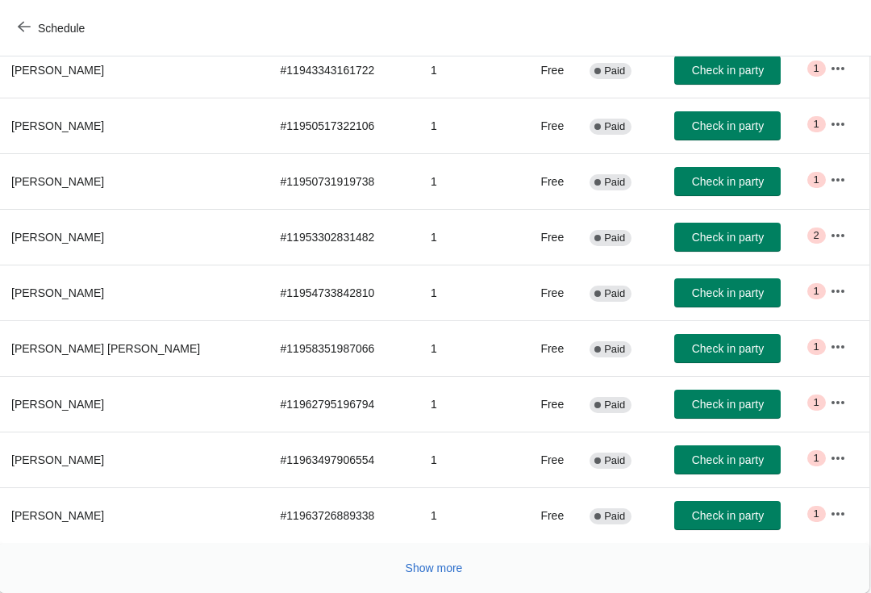
scroll to position [265, 1]
click at [426, 564] on span "Show more" at bounding box center [435, 568] width 57 height 13
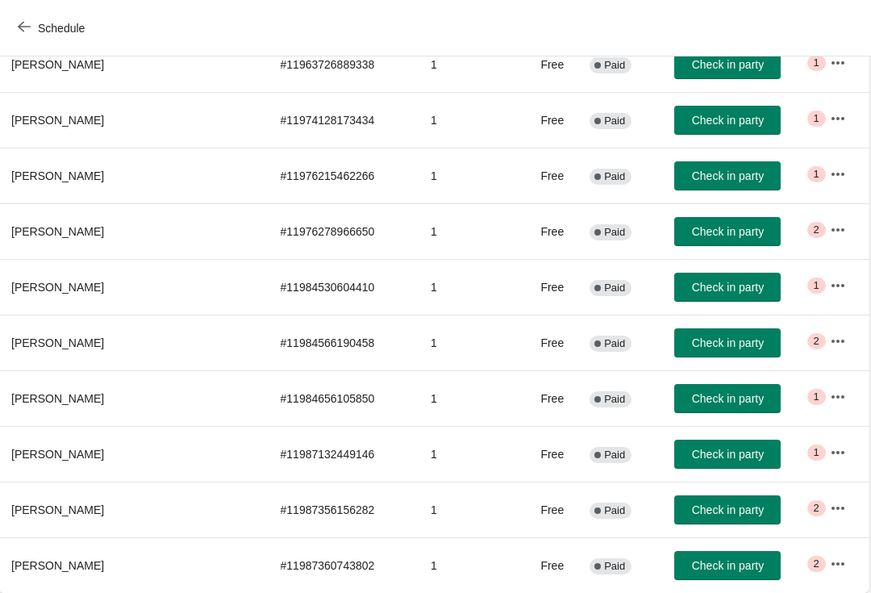
scroll to position [716, 1]
click at [28, 23] on icon "button" at bounding box center [24, 26] width 13 height 13
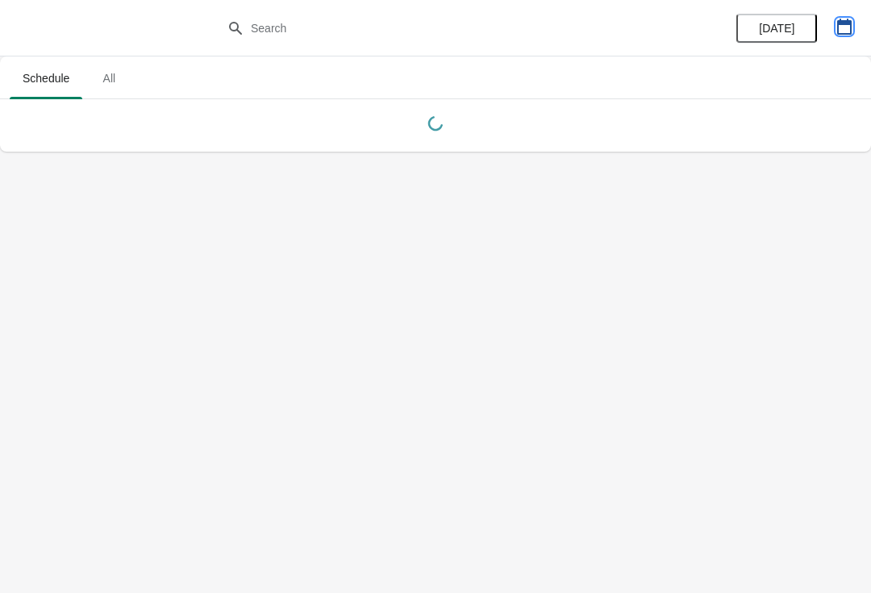
click at [846, 31] on icon "button" at bounding box center [845, 27] width 16 height 16
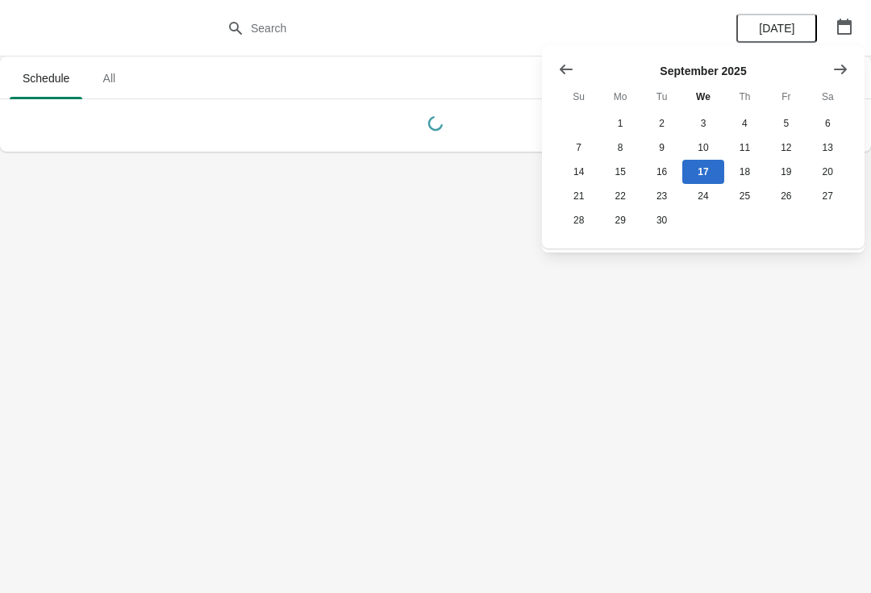
click at [840, 63] on icon "Show next month, October 2025" at bounding box center [841, 69] width 16 height 16
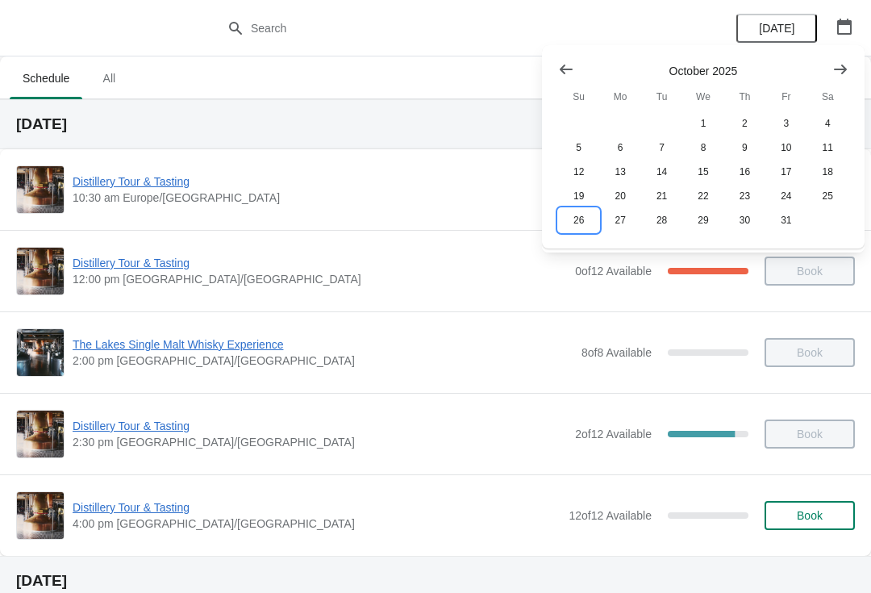
click at [570, 226] on button "26" at bounding box center [578, 220] width 41 height 24
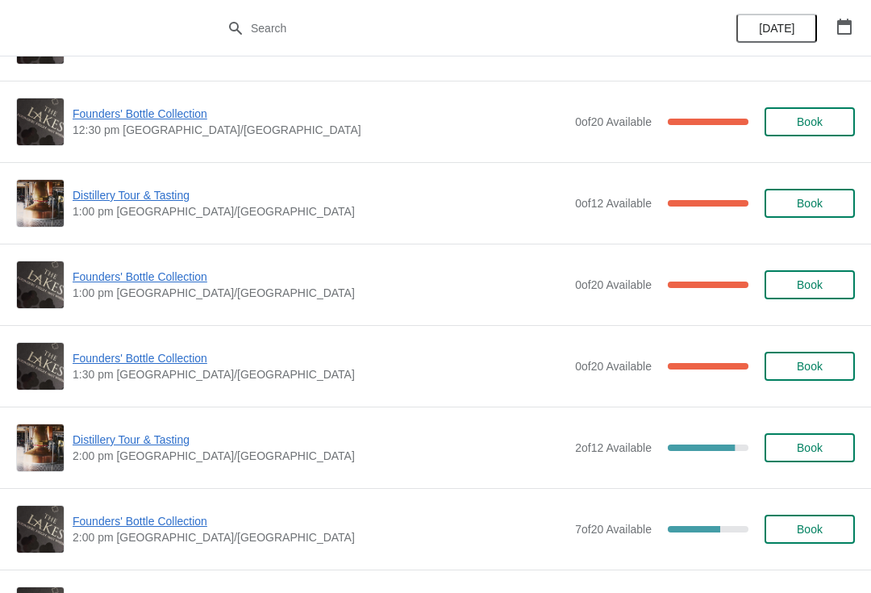
scroll to position [723, 0]
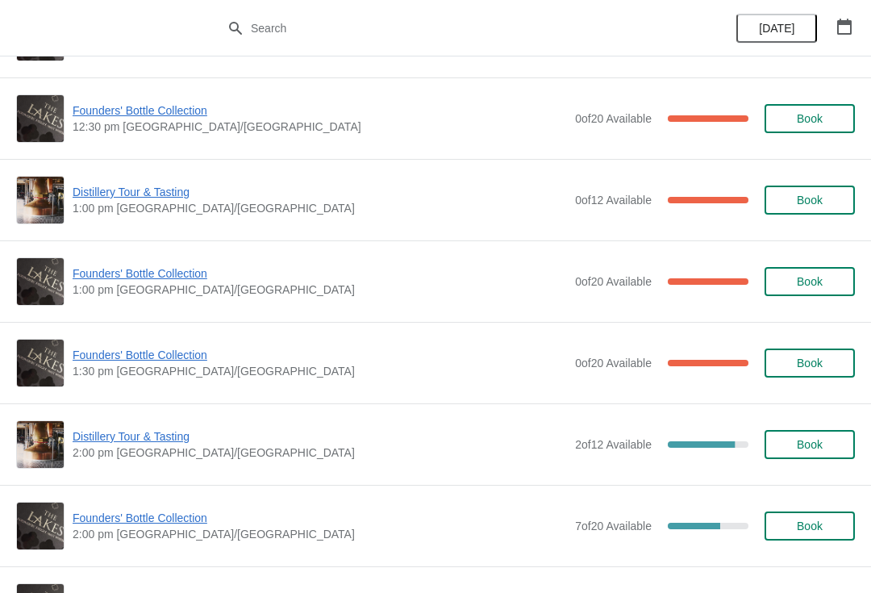
click at [830, 533] on button "Book" at bounding box center [810, 526] width 90 height 29
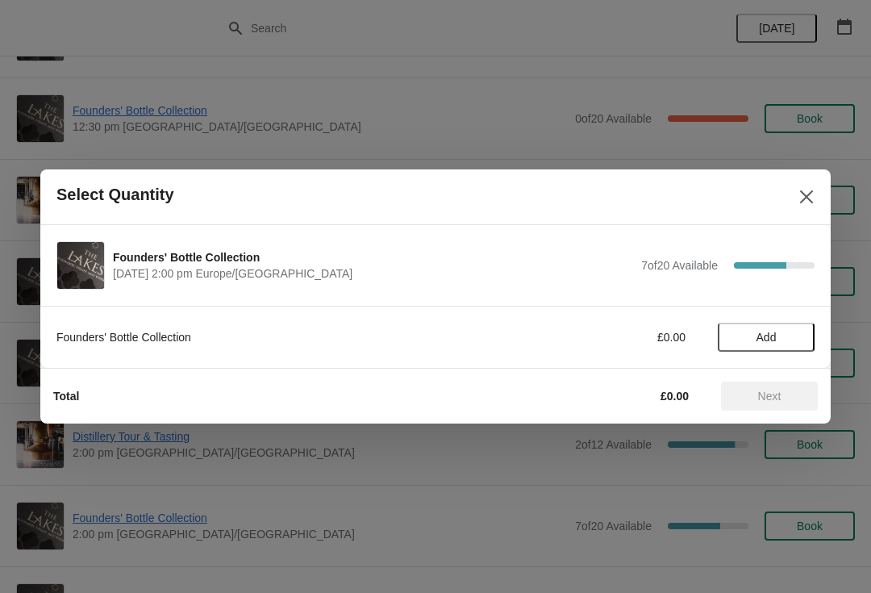
click at [759, 332] on span "Add" at bounding box center [767, 337] width 20 height 13
click at [773, 397] on span "Next" at bounding box center [769, 396] width 23 height 13
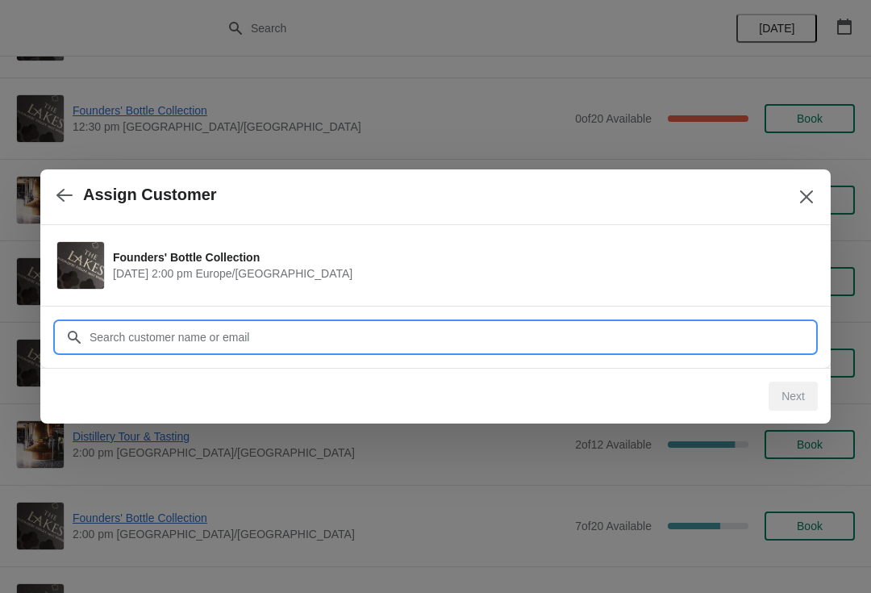
click at [203, 330] on input "Customer" at bounding box center [452, 337] width 726 height 29
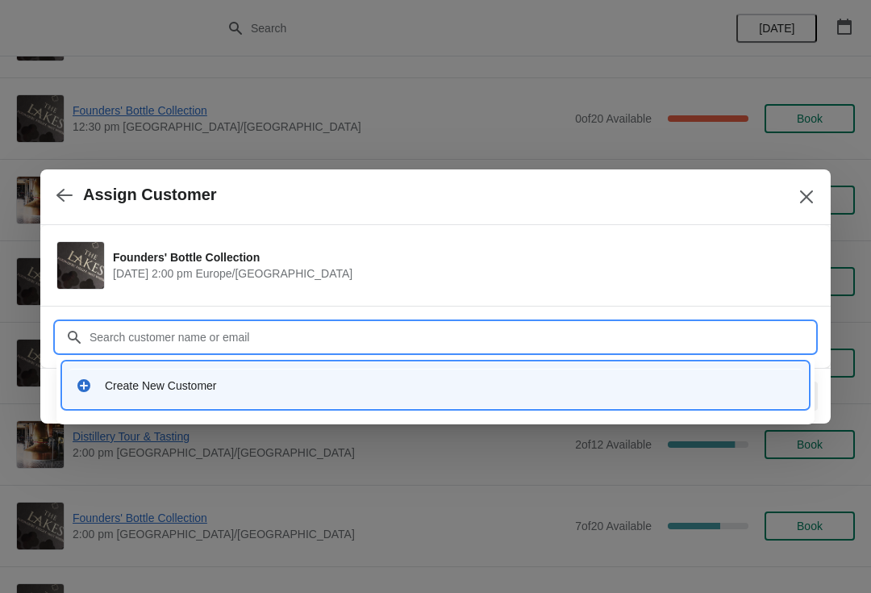
click at [202, 383] on div "Create New Customer" at bounding box center [450, 386] width 691 height 16
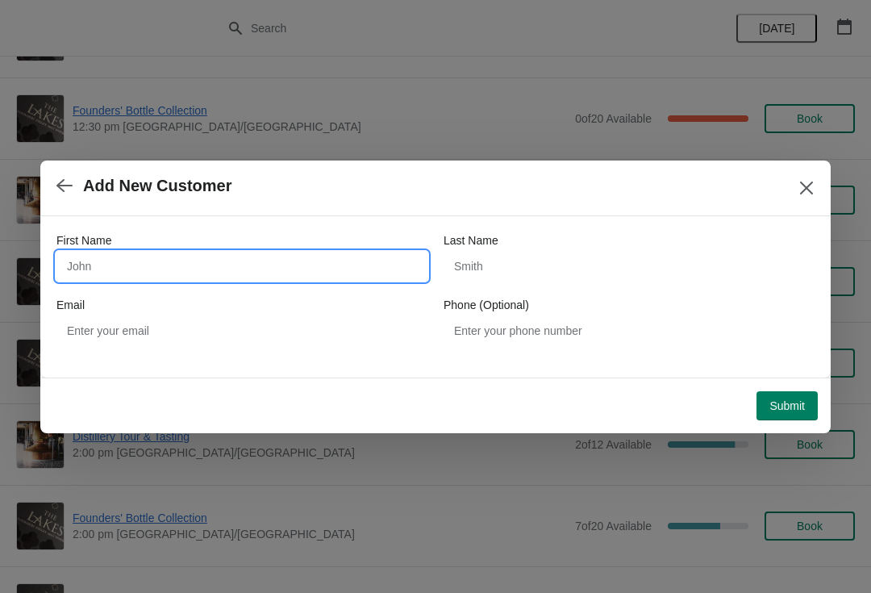
click at [240, 265] on input "First Name" at bounding box center [241, 266] width 371 height 29
type input "R"
type input "Bronwen"
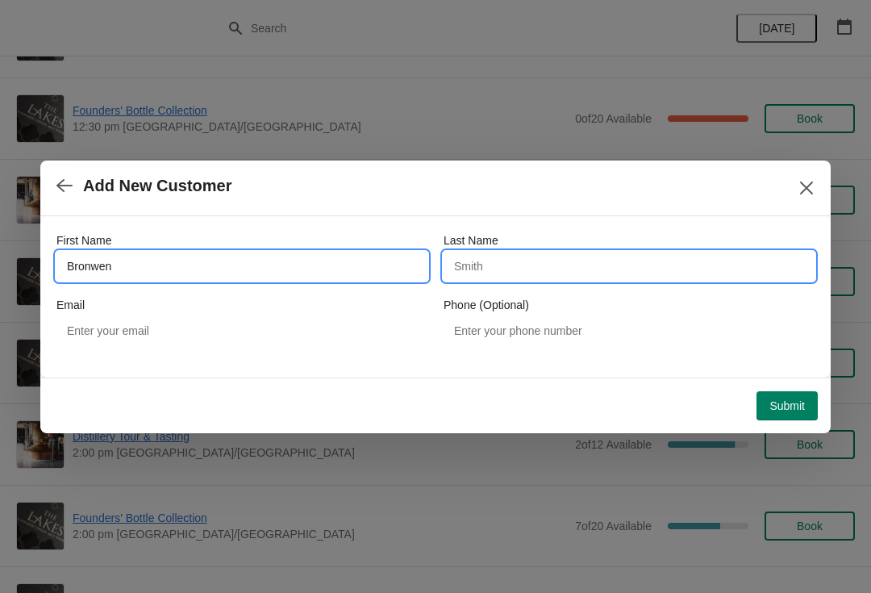
click at [599, 253] on input "Last Name" at bounding box center [629, 266] width 371 height 29
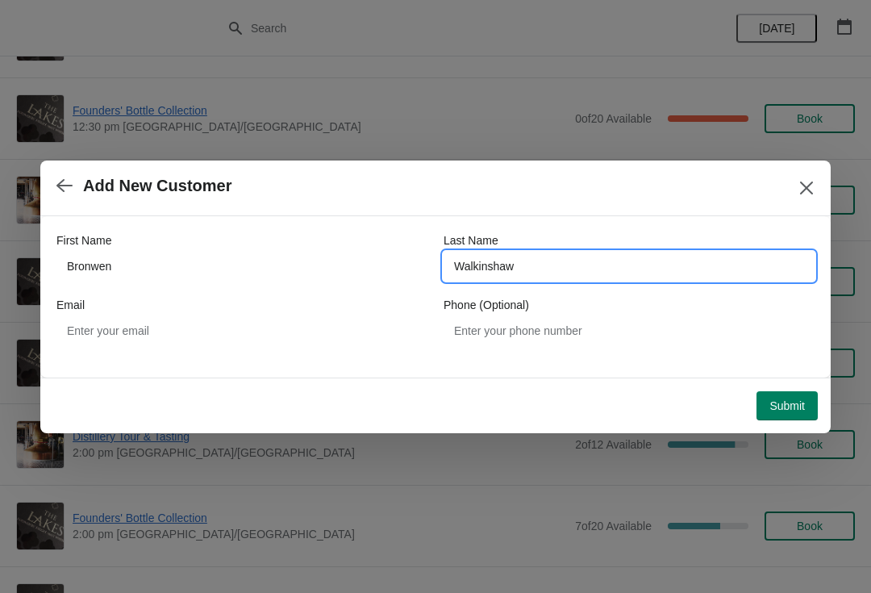
type input "Walkinshaw"
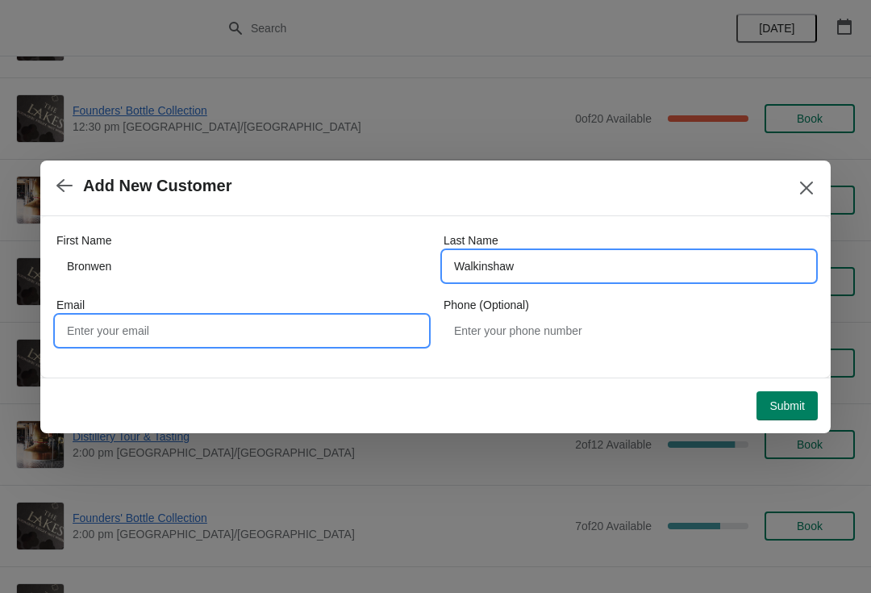
click at [253, 334] on input "Email" at bounding box center [241, 330] width 371 height 29
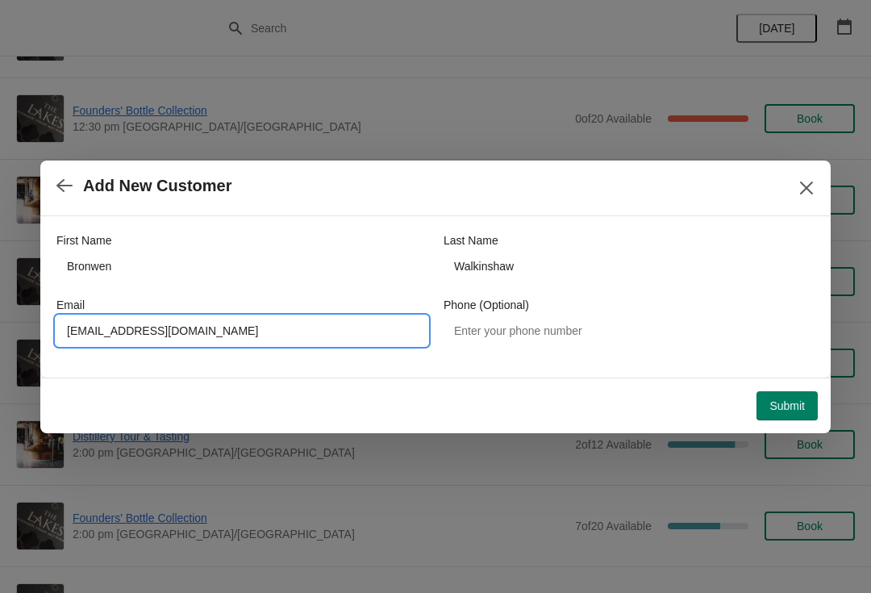
type input "Glenysbronwen@hotmail.co.uk"
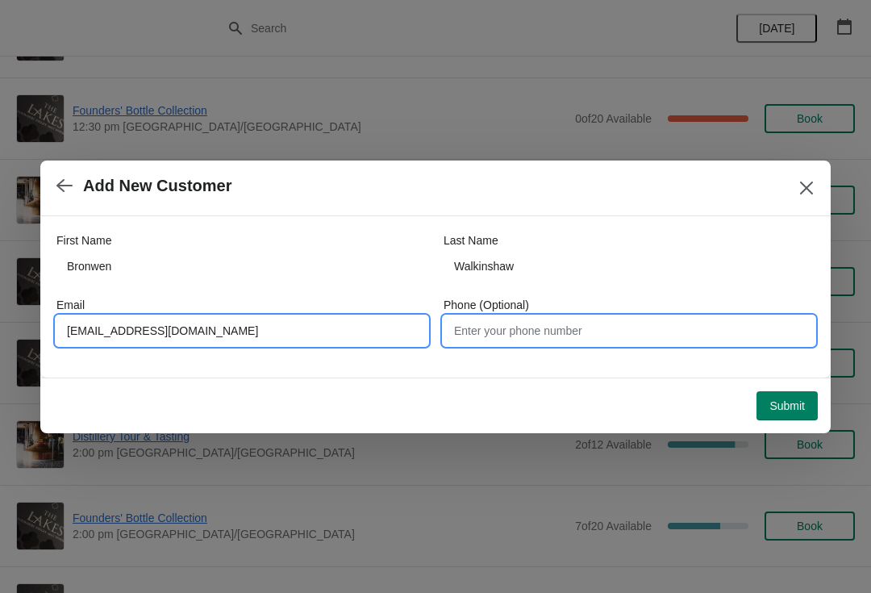
click at [581, 334] on input "Phone (Optional)" at bounding box center [629, 330] width 371 height 29
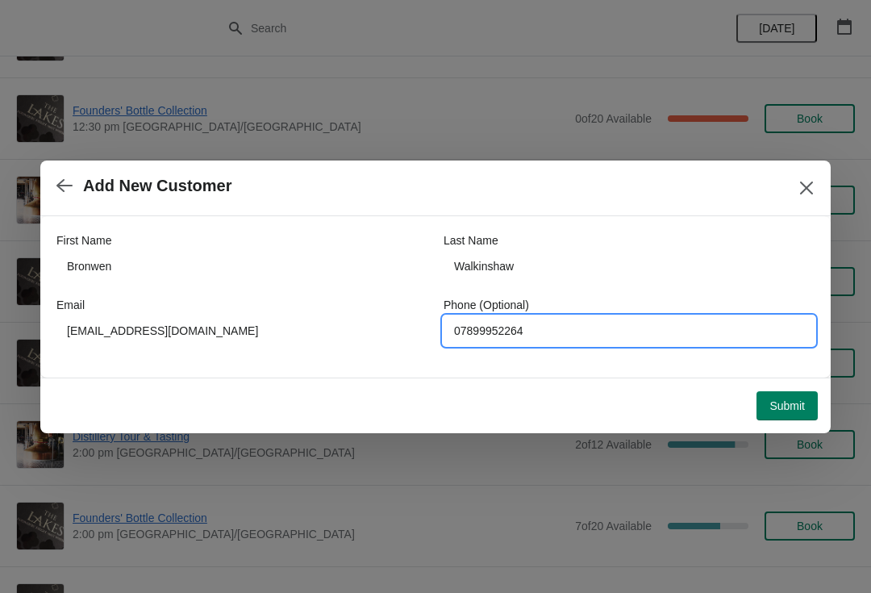
type input "07899952264"
click at [790, 410] on span "Submit" at bounding box center [788, 405] width 36 height 13
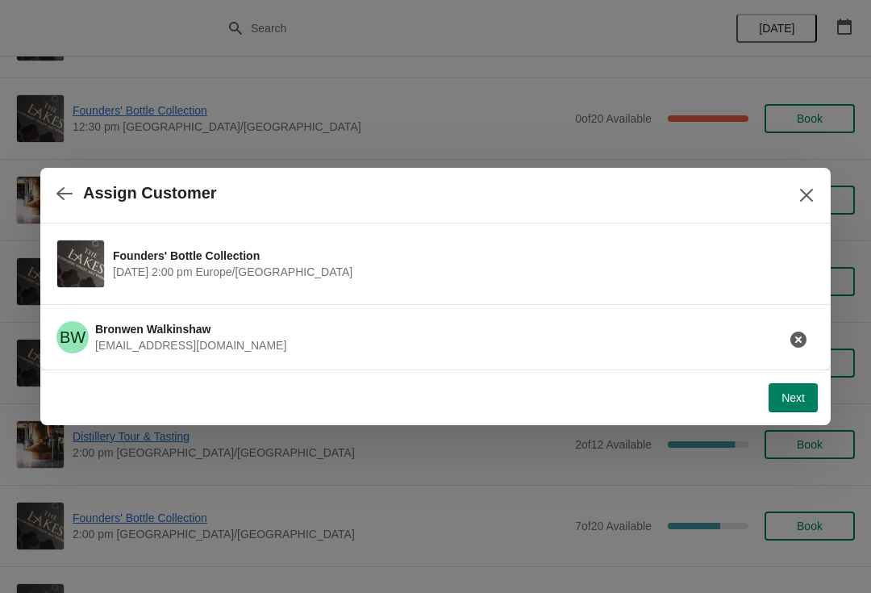
click at [798, 409] on button "Next" at bounding box center [793, 397] width 49 height 29
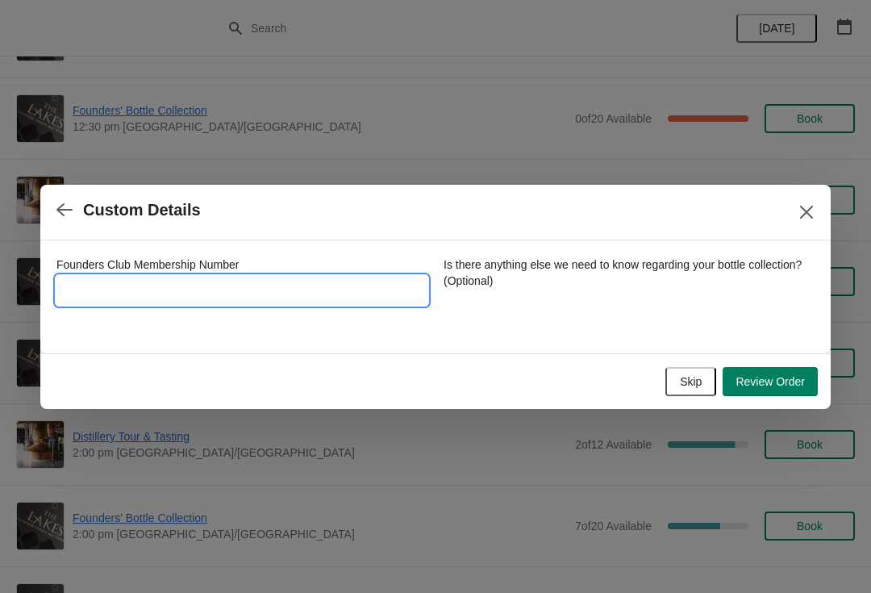
click at [262, 293] on input "Founders Club Membership Number" at bounding box center [241, 290] width 371 height 29
type input "1012016"
click at [782, 375] on span "Review Order" at bounding box center [770, 381] width 69 height 13
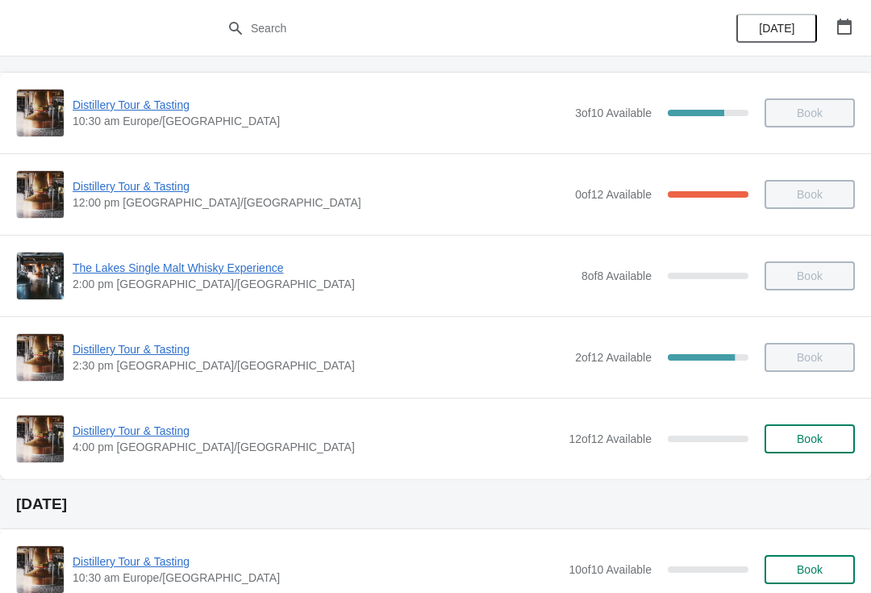
scroll to position [87, 0]
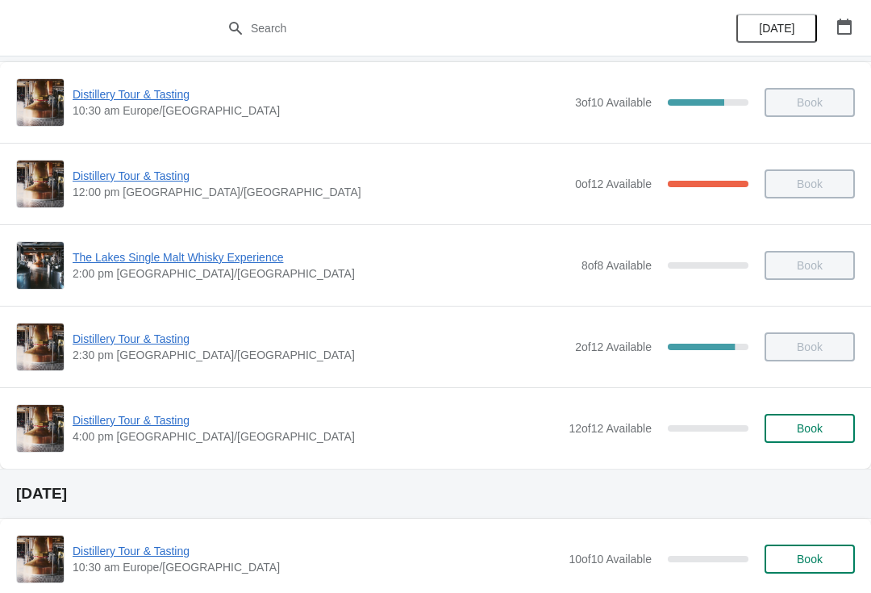
click at [858, 19] on button "button" at bounding box center [844, 26] width 29 height 29
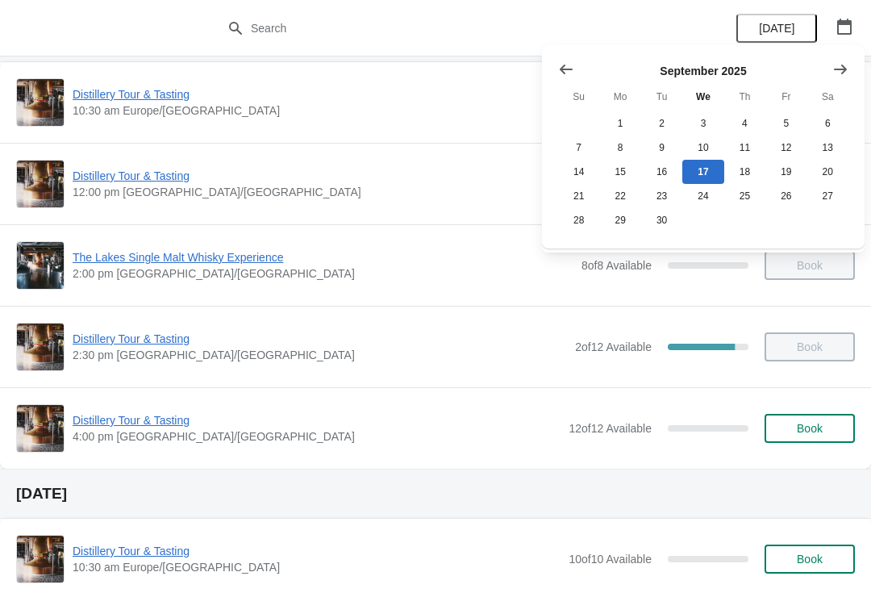
click at [838, 71] on icon "Show next month, October 2025" at bounding box center [841, 69] width 16 height 16
click at [572, 226] on button "26" at bounding box center [578, 220] width 41 height 24
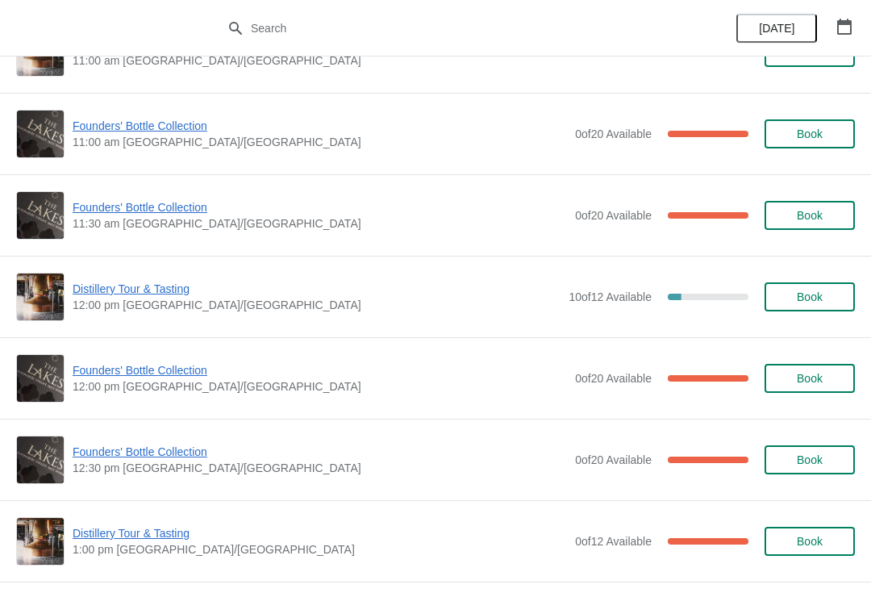
scroll to position [382, 0]
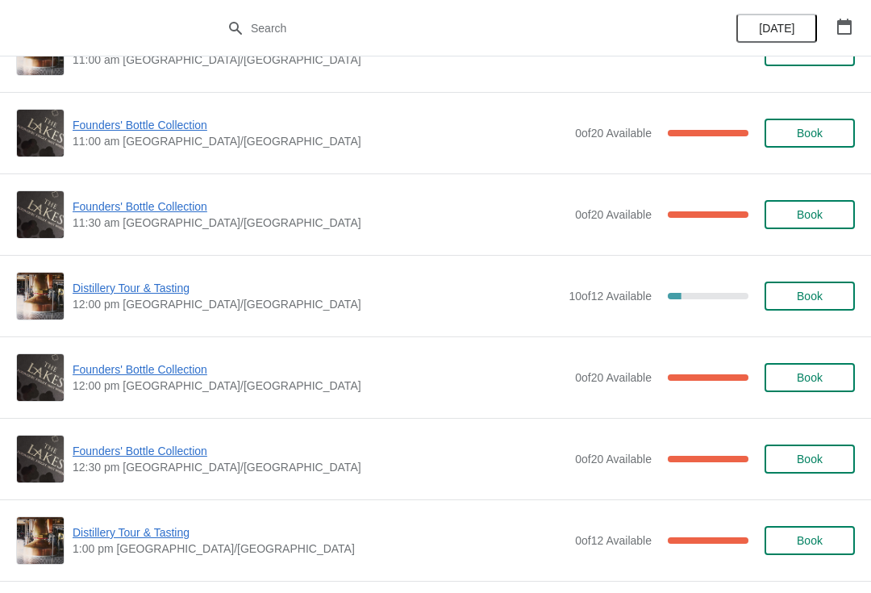
click at [145, 456] on span "Founders' Bottle Collection" at bounding box center [320, 451] width 495 height 16
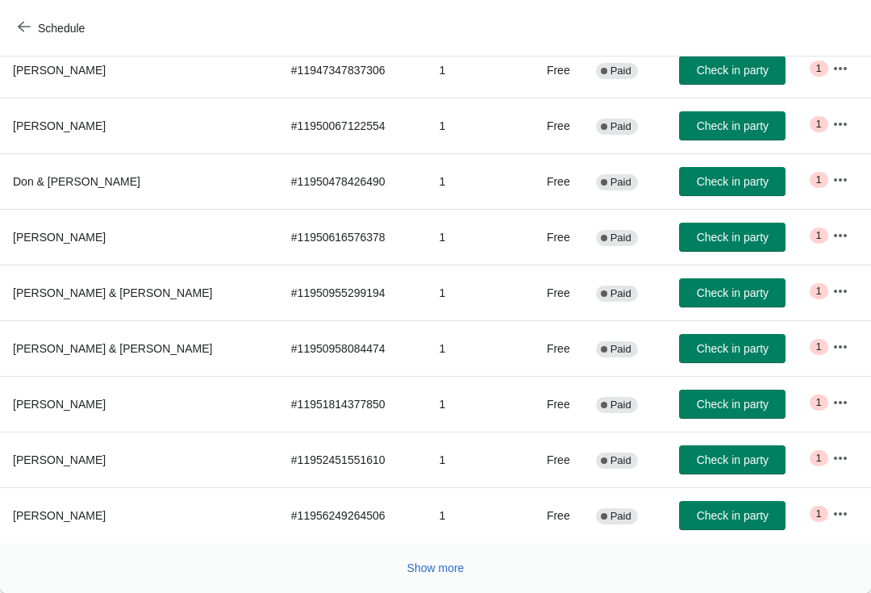
scroll to position [265, 0]
click at [443, 578] on button "Show more" at bounding box center [436, 568] width 70 height 29
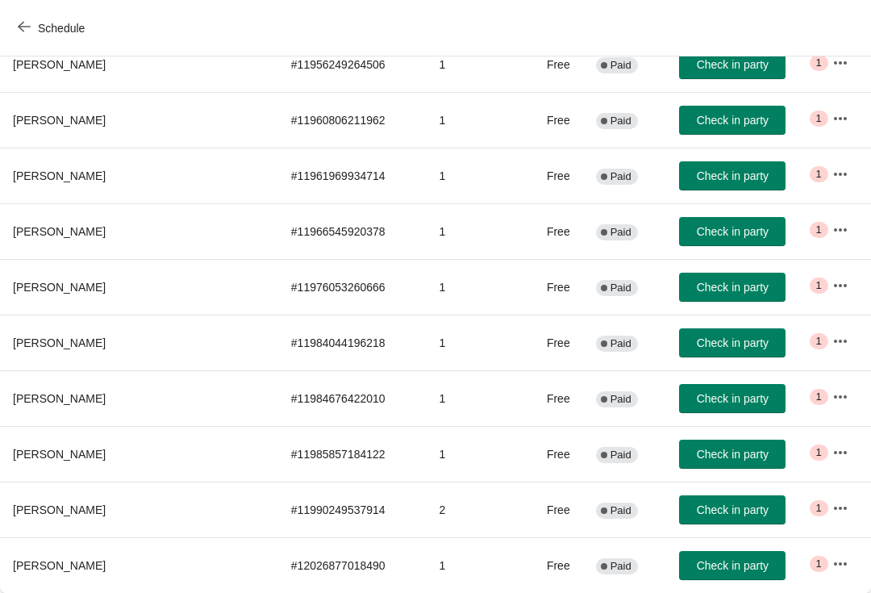
scroll to position [716, 0]
click at [849, 578] on button "button" at bounding box center [840, 564] width 29 height 29
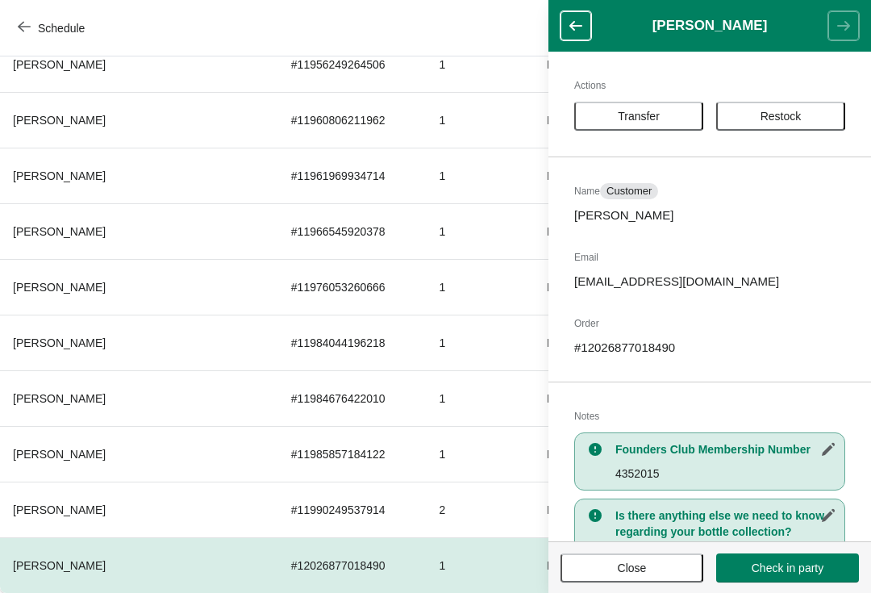
click at [641, 118] on span "Transfer" at bounding box center [639, 116] width 42 height 13
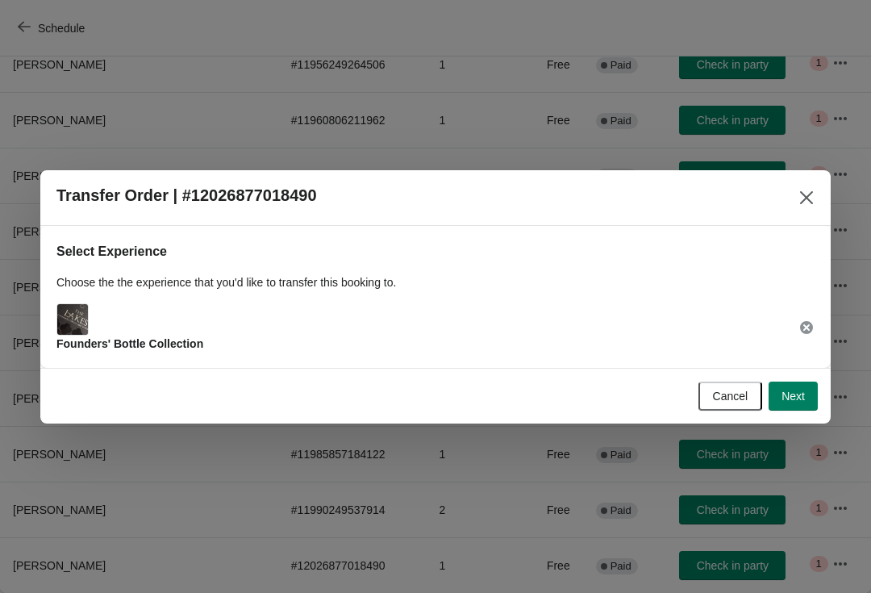
click at [803, 402] on span "Next" at bounding box center [793, 396] width 23 height 13
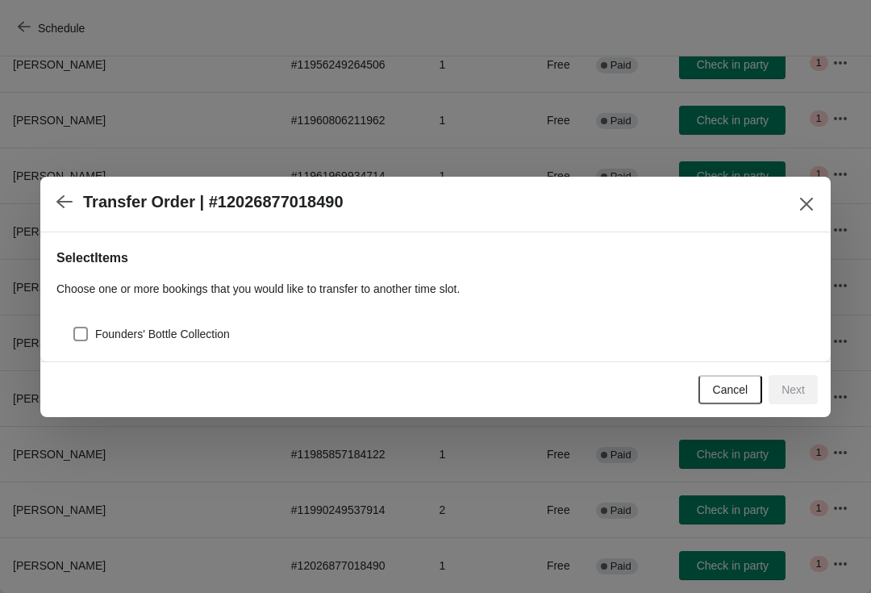
click at [69, 330] on div "Founders' Bottle Collection" at bounding box center [435, 328] width 758 height 36
click at [81, 339] on span at bounding box center [80, 334] width 15 height 15
click at [74, 328] on input "Founders' Bottle Collection" at bounding box center [73, 327] width 1 height 1
checkbox input "true"
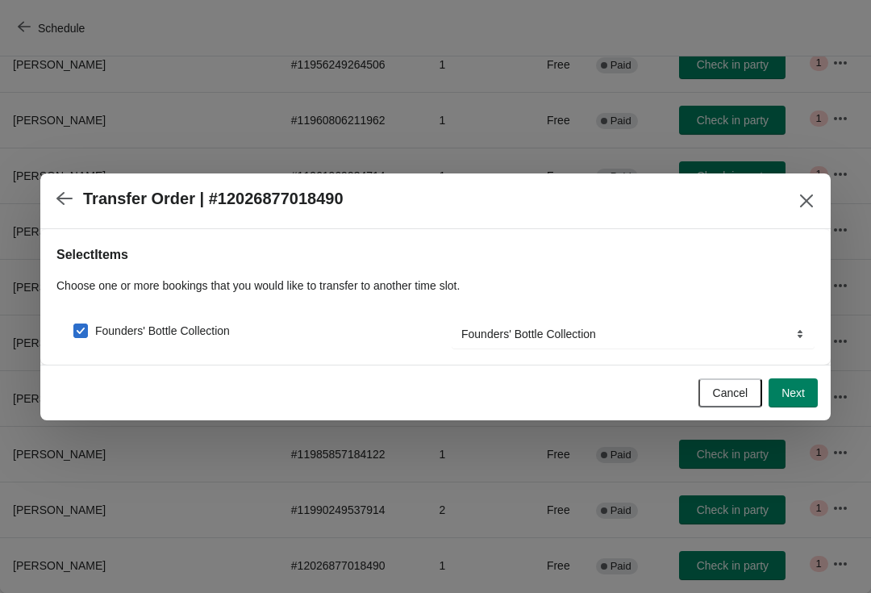
click at [813, 403] on button "Next" at bounding box center [793, 392] width 49 height 29
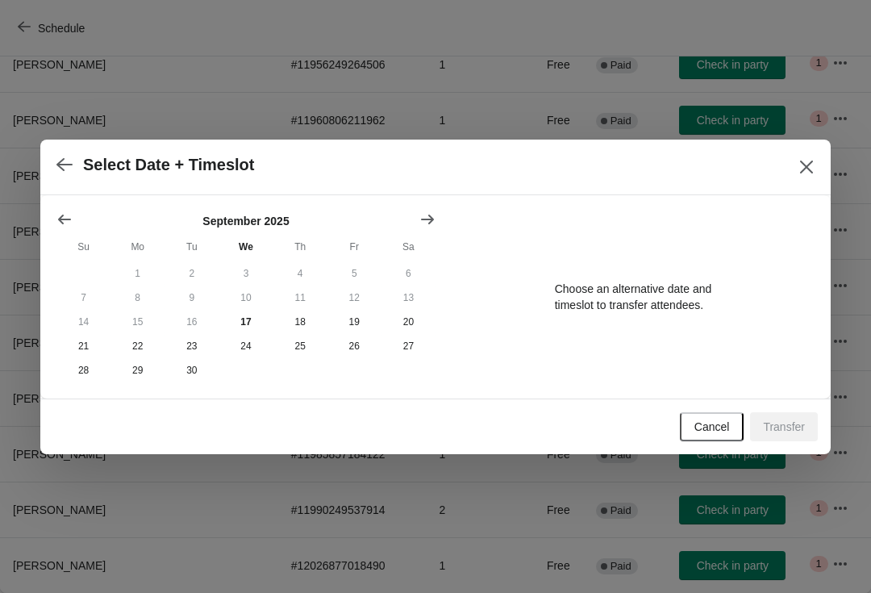
click at [421, 217] on icon "Show next month, October 2025" at bounding box center [428, 219] width 16 height 16
click at [417, 349] on button "25" at bounding box center [409, 346] width 54 height 24
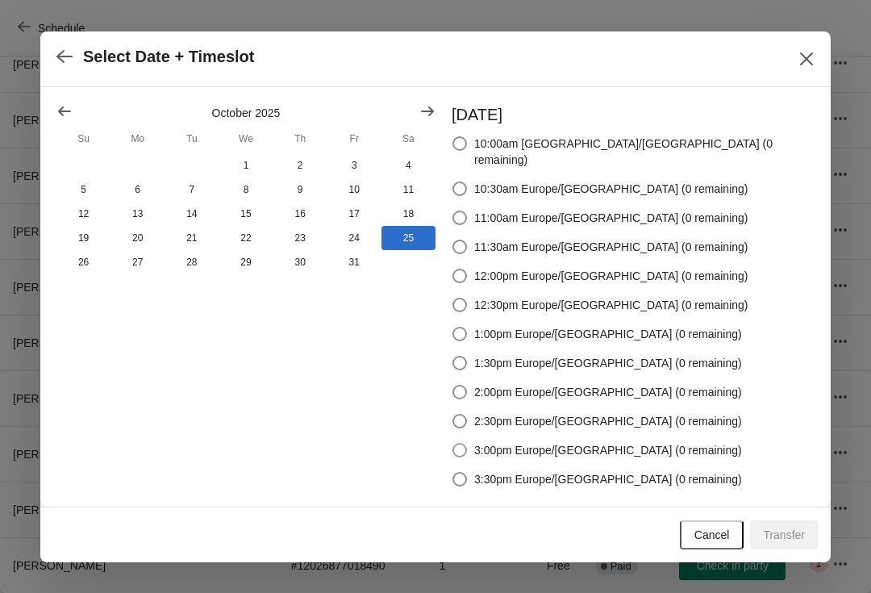
click at [467, 443] on span at bounding box center [460, 450] width 15 height 15
click at [453, 443] on input "3:00pm Europe/London (0 remaining)" at bounding box center [453, 443] width 1 height 1
radio input "true"
click at [792, 533] on span "Transfer" at bounding box center [784, 535] width 42 height 13
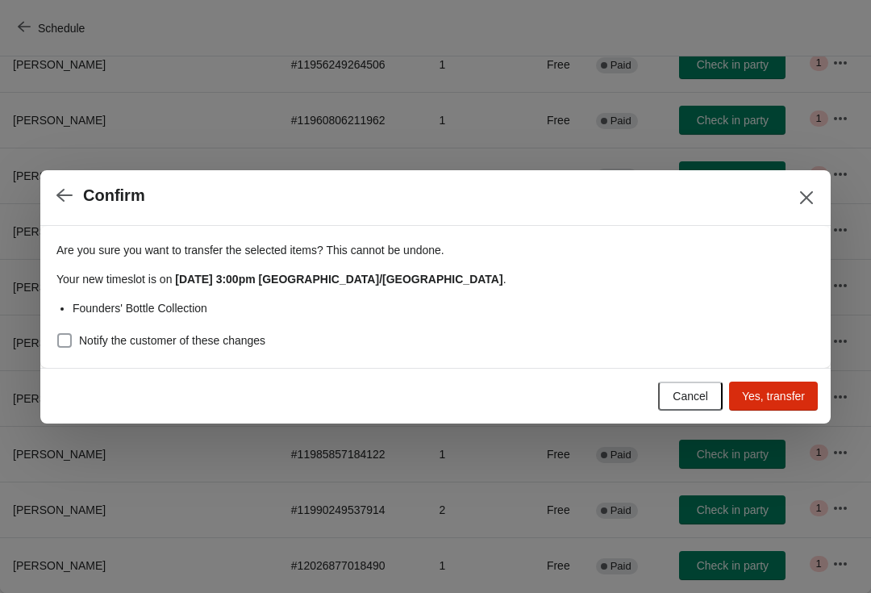
click at [65, 341] on span at bounding box center [64, 340] width 15 height 15
click at [58, 334] on input "Notify the customer of these changes" at bounding box center [57, 333] width 1 height 1
checkbox input "true"
click at [792, 398] on span "Yes, transfer" at bounding box center [773, 396] width 63 height 13
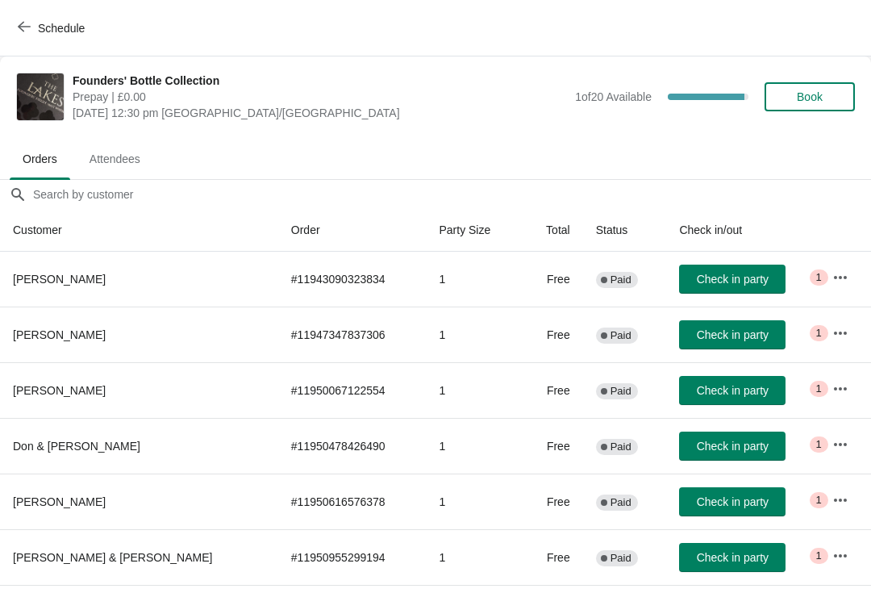
scroll to position [265, 0]
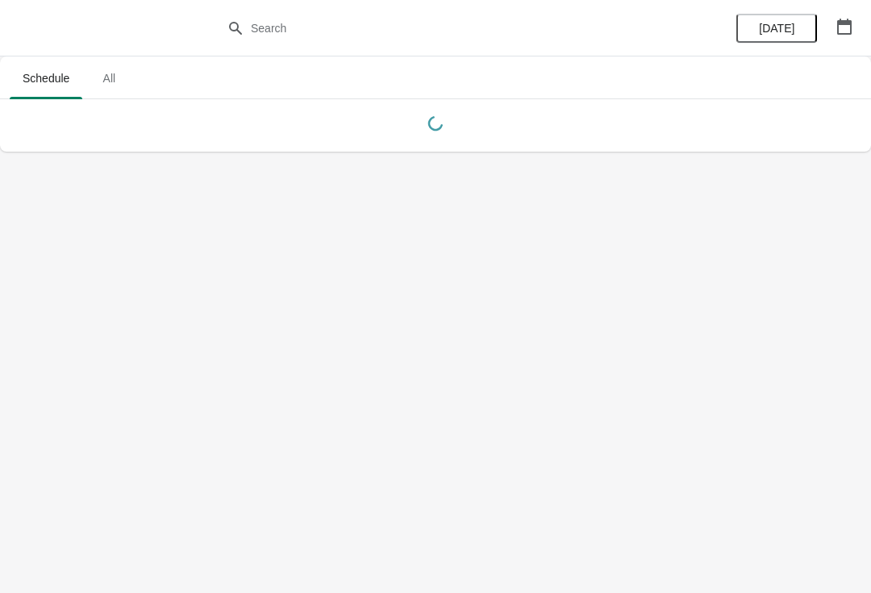
click at [844, 27] on icon "button" at bounding box center [845, 27] width 16 height 16
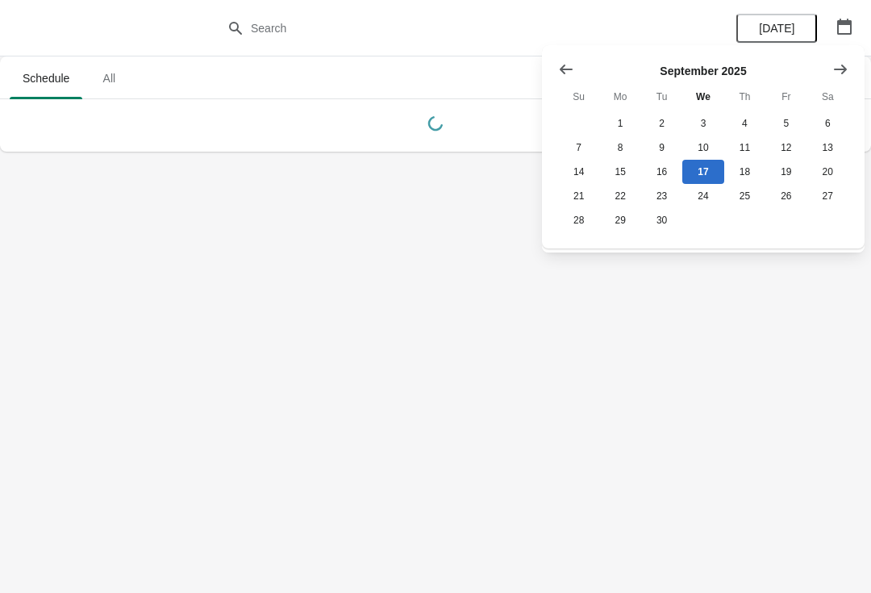
click at [843, 68] on icon "Show next month, October 2025" at bounding box center [841, 69] width 16 height 16
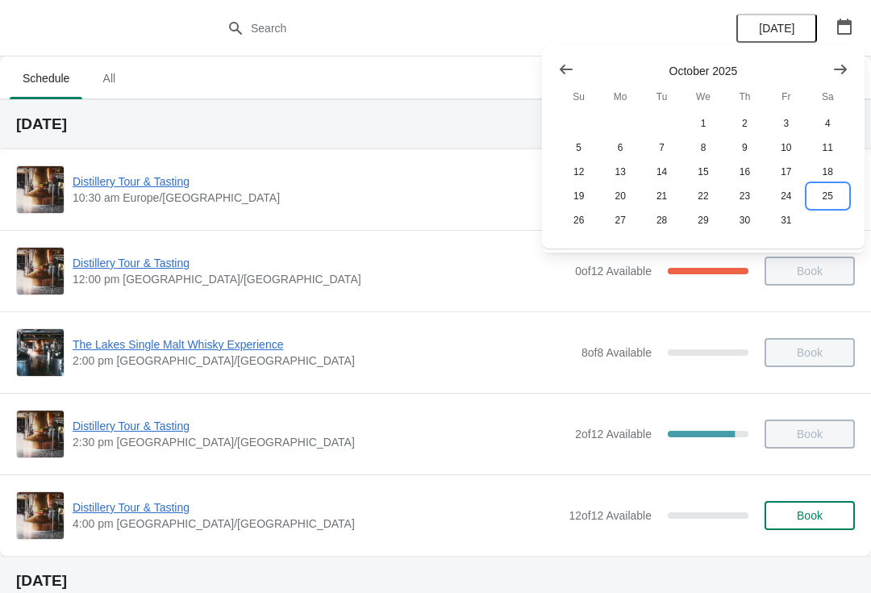
click at [822, 198] on button "25" at bounding box center [828, 196] width 41 height 24
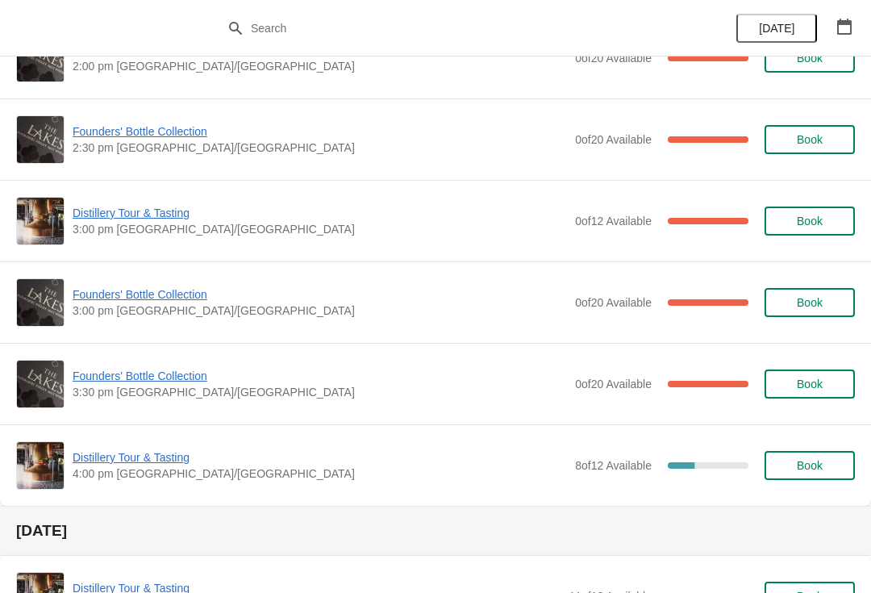
scroll to position [1189, 0]
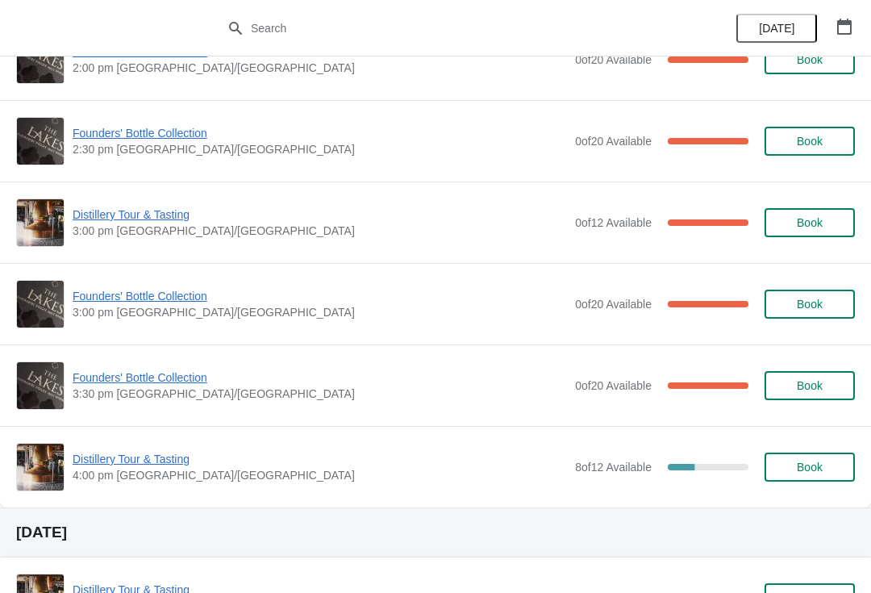
click at [135, 385] on span "Founders' Bottle Collection" at bounding box center [320, 378] width 495 height 16
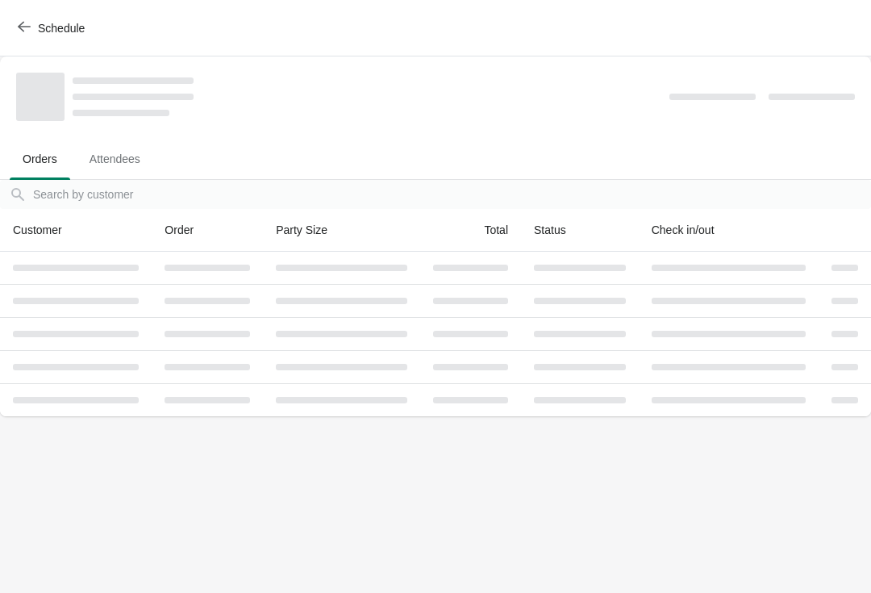
scroll to position [0, 0]
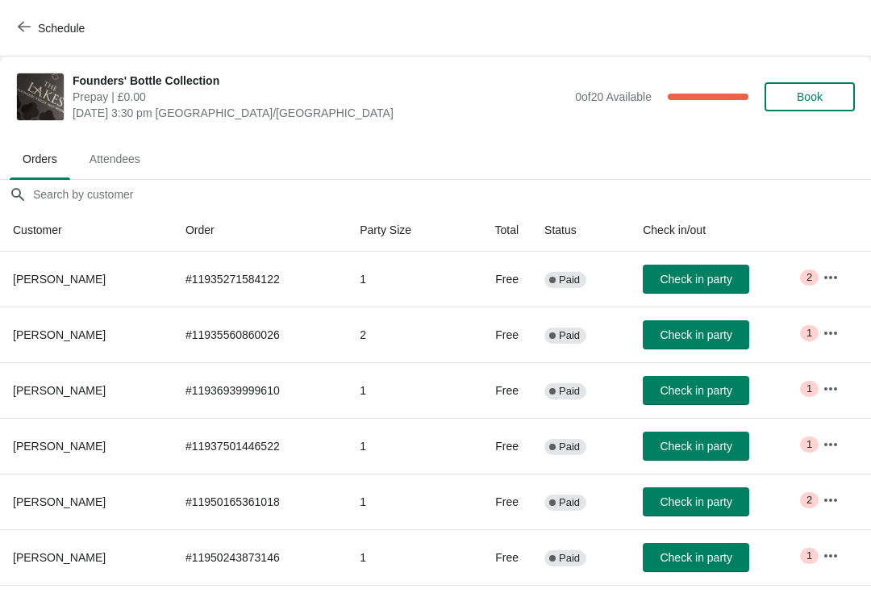
click at [815, 96] on span "Book" at bounding box center [810, 96] width 26 height 13
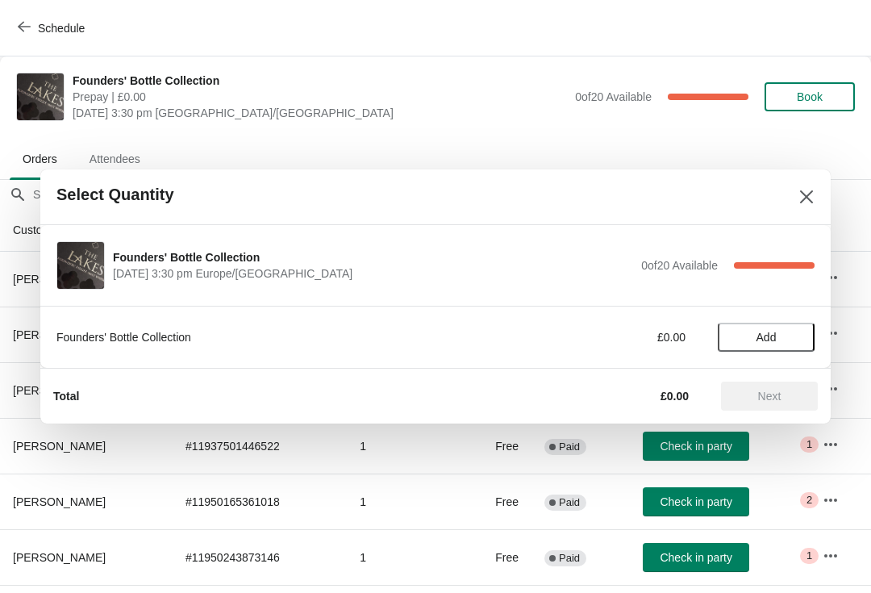
click at [774, 336] on span "Add" at bounding box center [767, 337] width 20 height 13
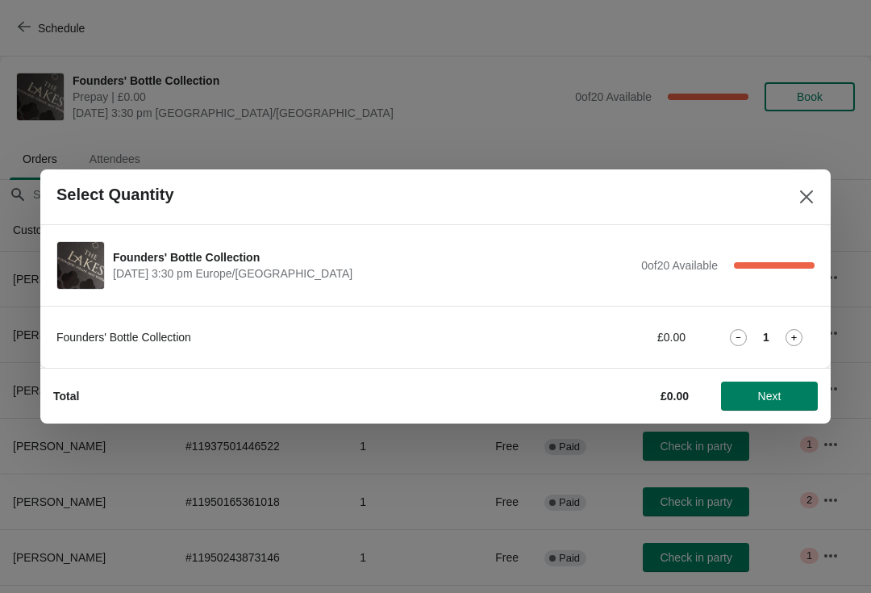
click at [771, 403] on button "Next" at bounding box center [769, 396] width 97 height 29
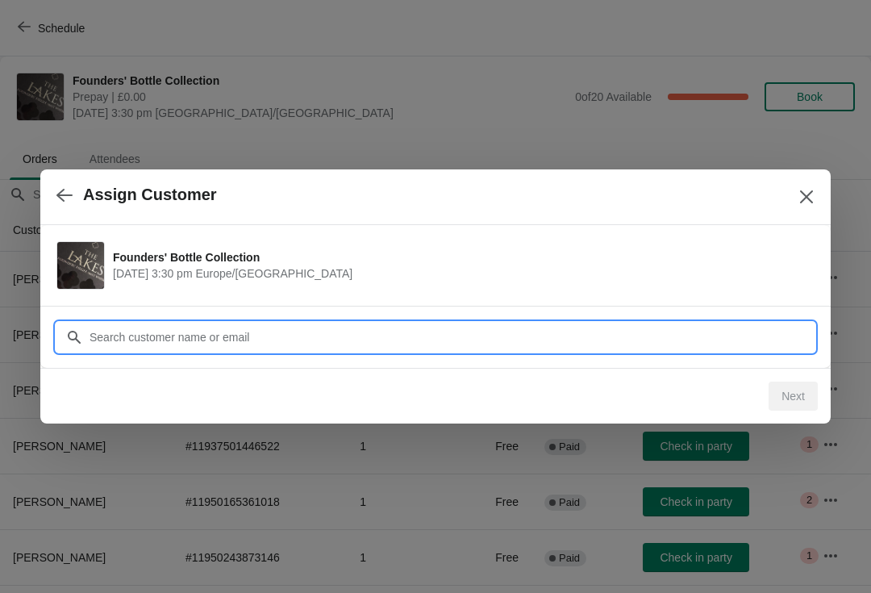
click at [305, 339] on input "Customer" at bounding box center [452, 337] width 726 height 29
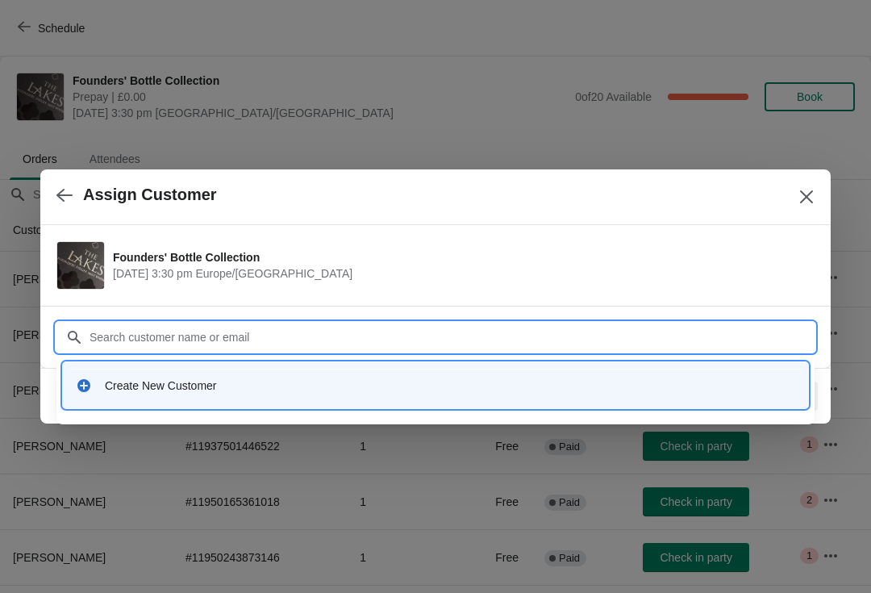
click at [194, 392] on div "Create New Customer" at bounding box center [450, 386] width 691 height 16
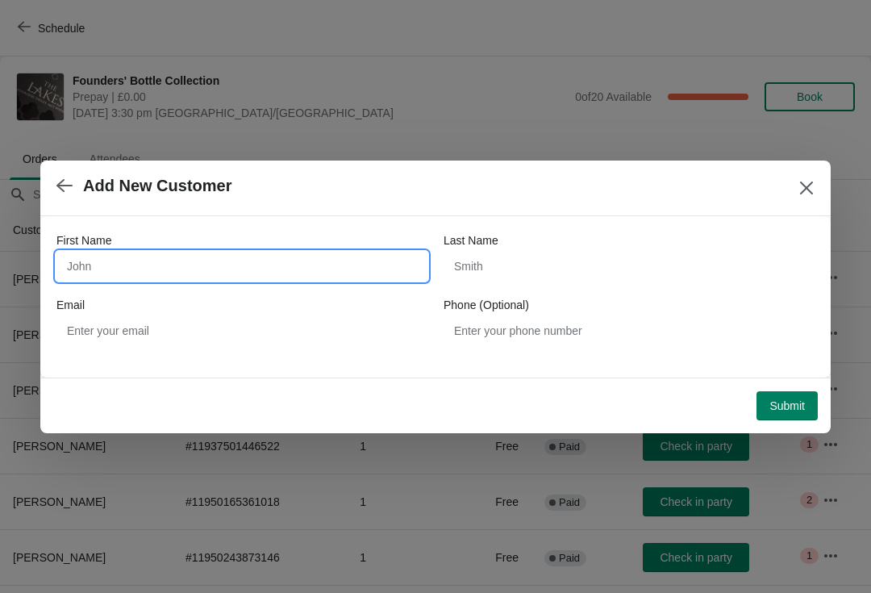
click at [225, 271] on input "First Name" at bounding box center [241, 266] width 371 height 29
type input "[PERSON_NAME]"
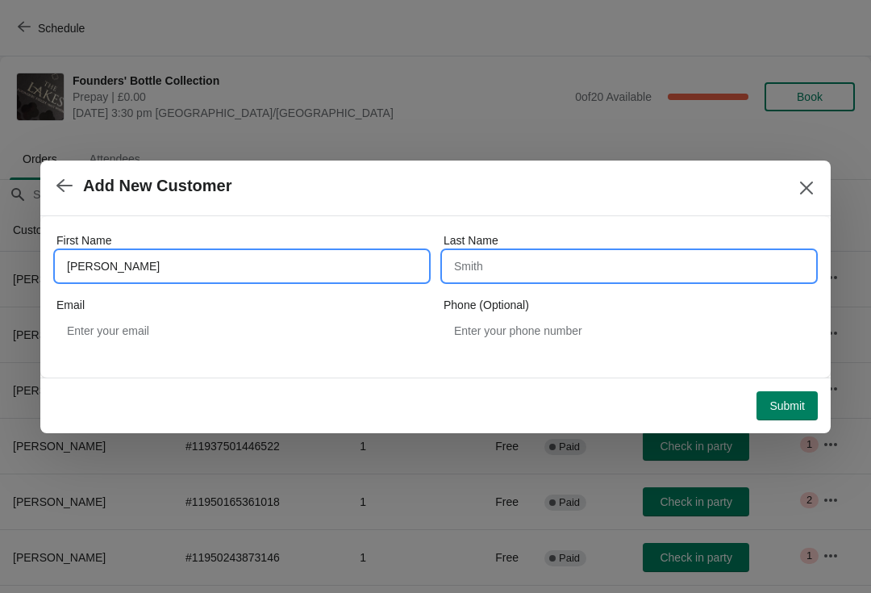
click at [554, 267] on input "Last Name" at bounding box center [629, 266] width 371 height 29
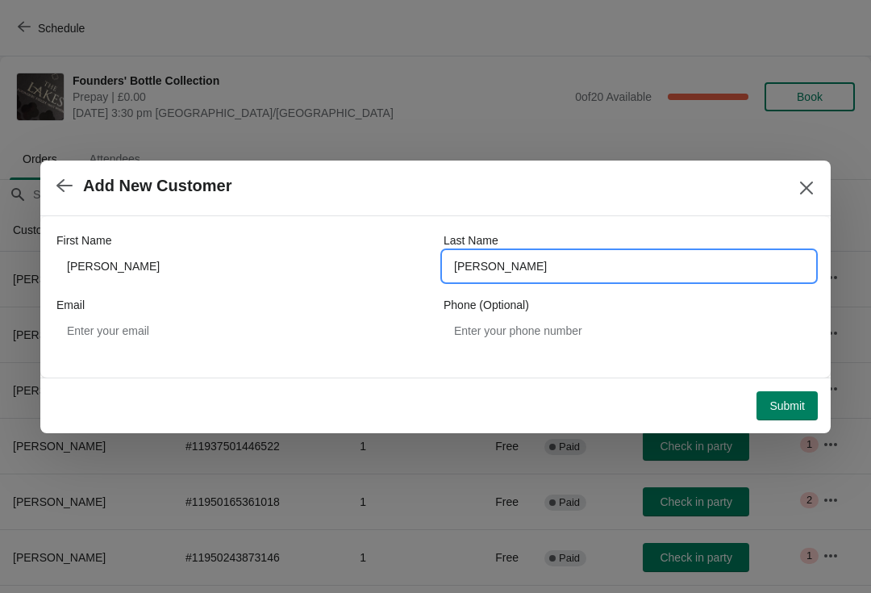
type input "[PERSON_NAME]"
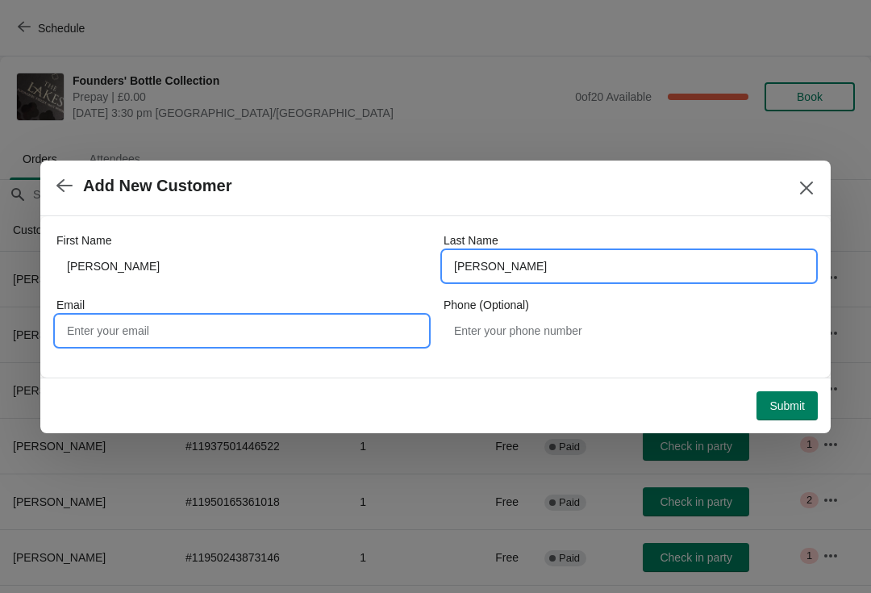
click at [211, 328] on input "Email" at bounding box center [241, 330] width 371 height 29
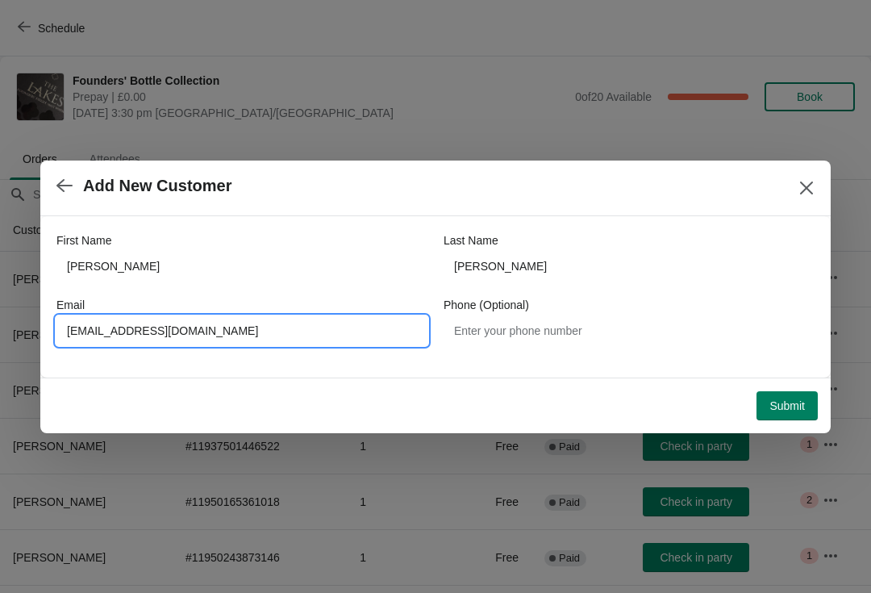
type input "[EMAIL_ADDRESS][DOMAIN_NAME]"
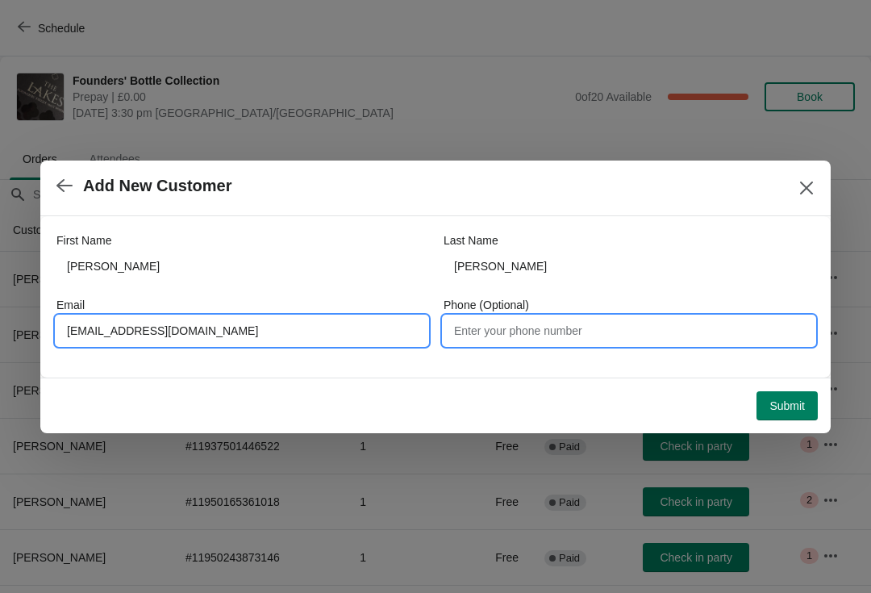
click at [554, 335] on input "Phone (Optional)" at bounding box center [629, 330] width 371 height 29
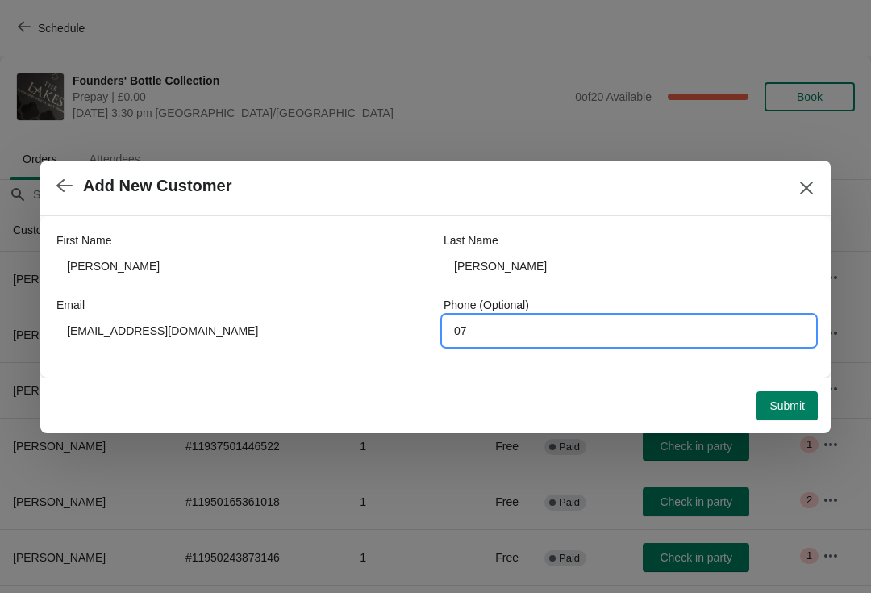
type input "0"
type input "07787572427"
click at [786, 416] on button "Submit" at bounding box center [787, 405] width 61 height 29
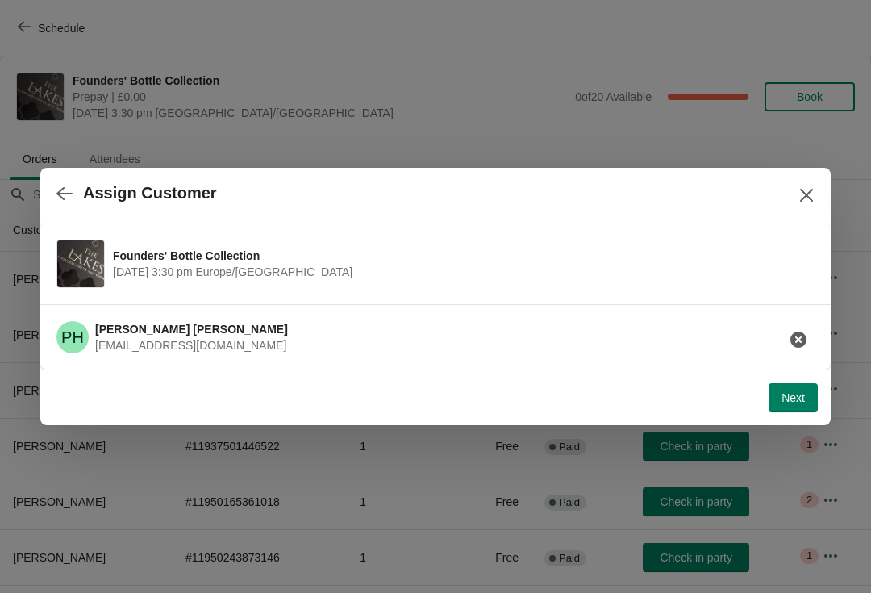
click at [791, 404] on span "Next" at bounding box center [793, 397] width 23 height 13
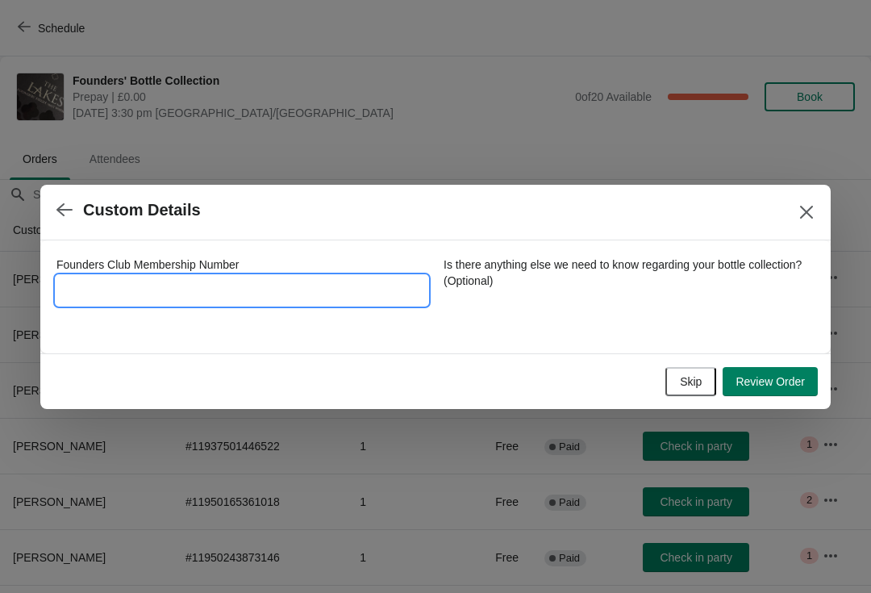
click at [208, 282] on input "Founders Club Membership Number" at bounding box center [241, 290] width 371 height 29
type input "3842017"
click at [778, 377] on span "Review Order" at bounding box center [770, 381] width 69 height 13
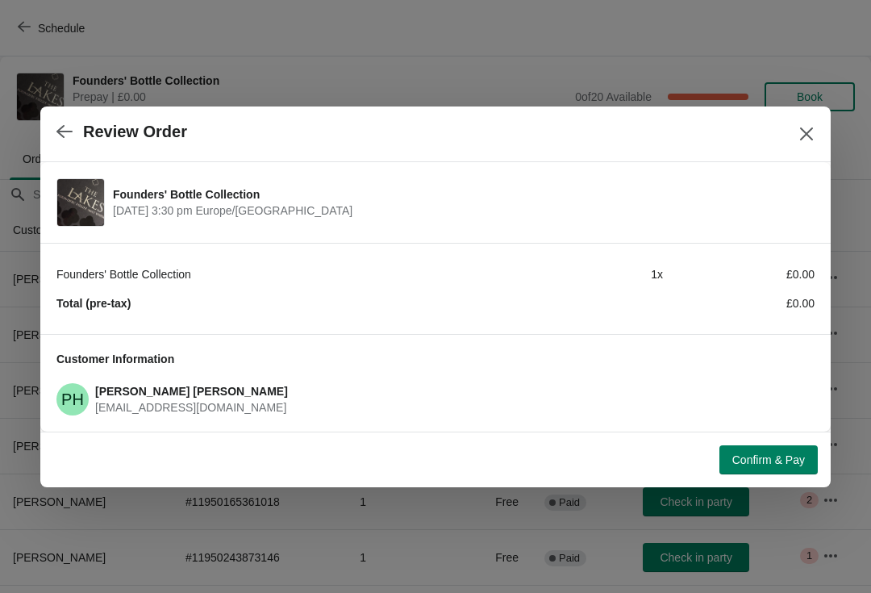
click at [775, 467] on button "Confirm & Pay" at bounding box center [769, 459] width 98 height 29
